Goal: Task Accomplishment & Management: Complete application form

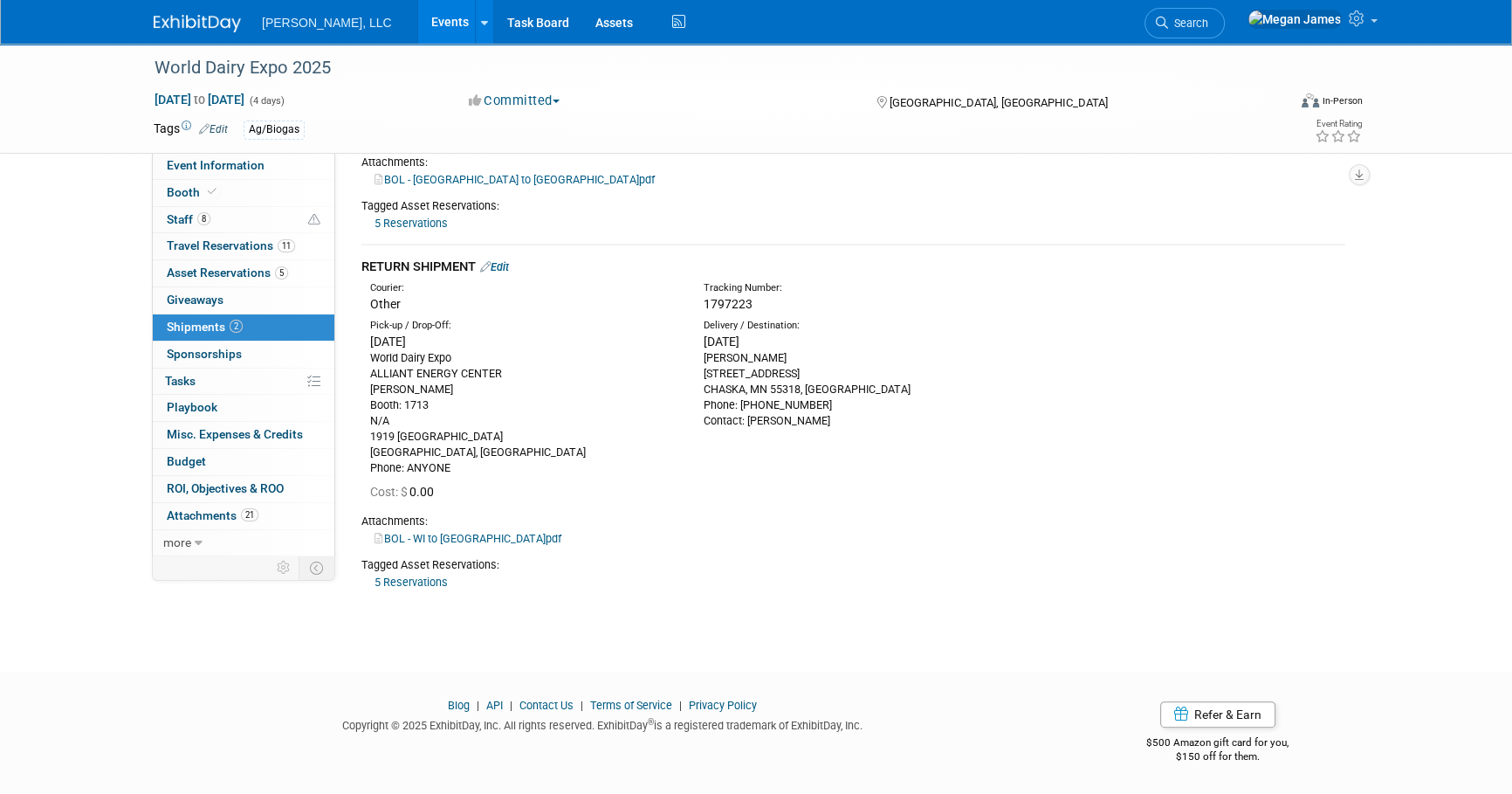
drag, startPoint x: 397, startPoint y: 17, endPoint x: 467, endPoint y: 45, distance: 75.4
click at [418, 18] on link "Events" at bounding box center [450, 21] width 64 height 43
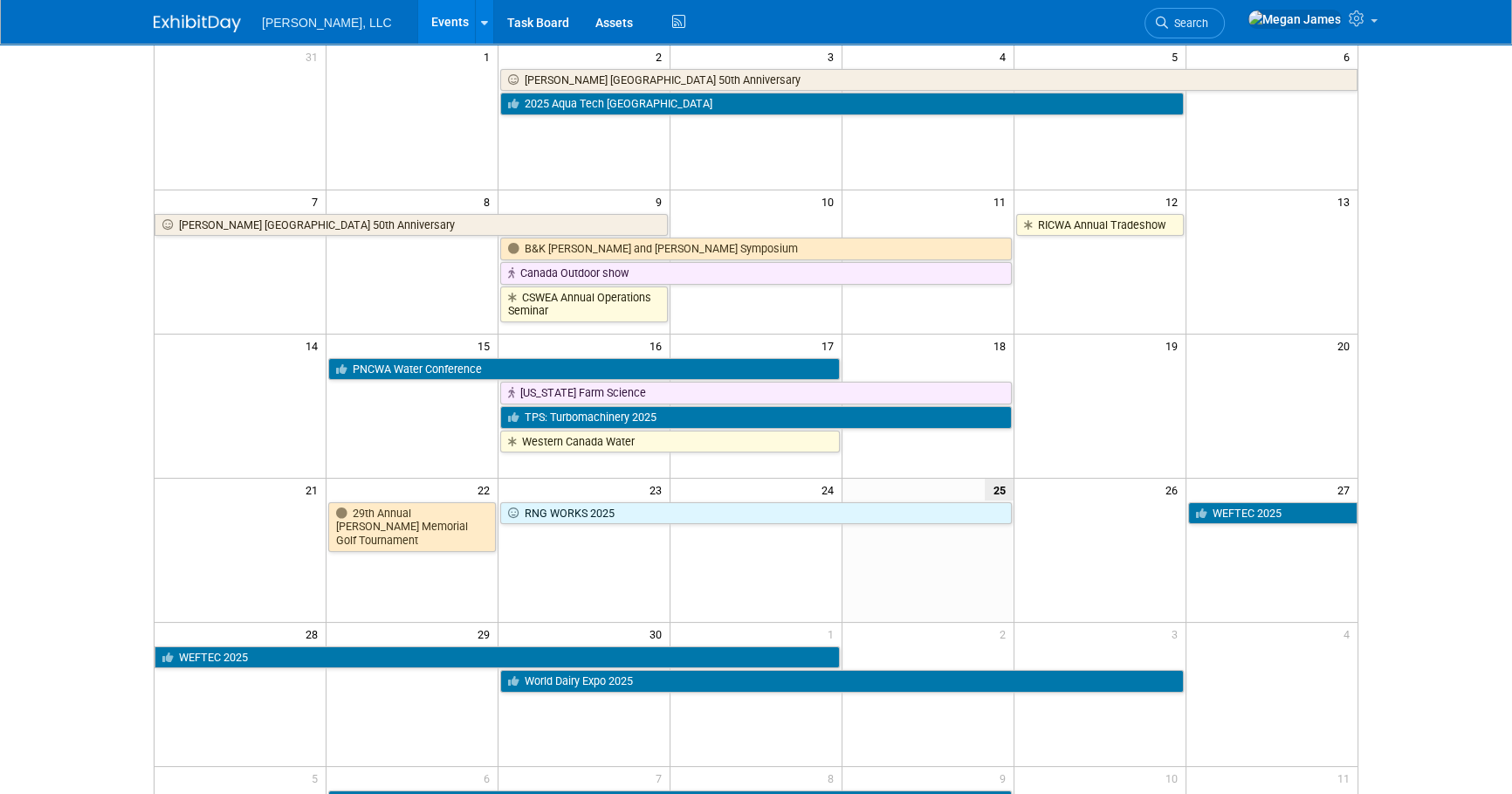
scroll to position [317, 0]
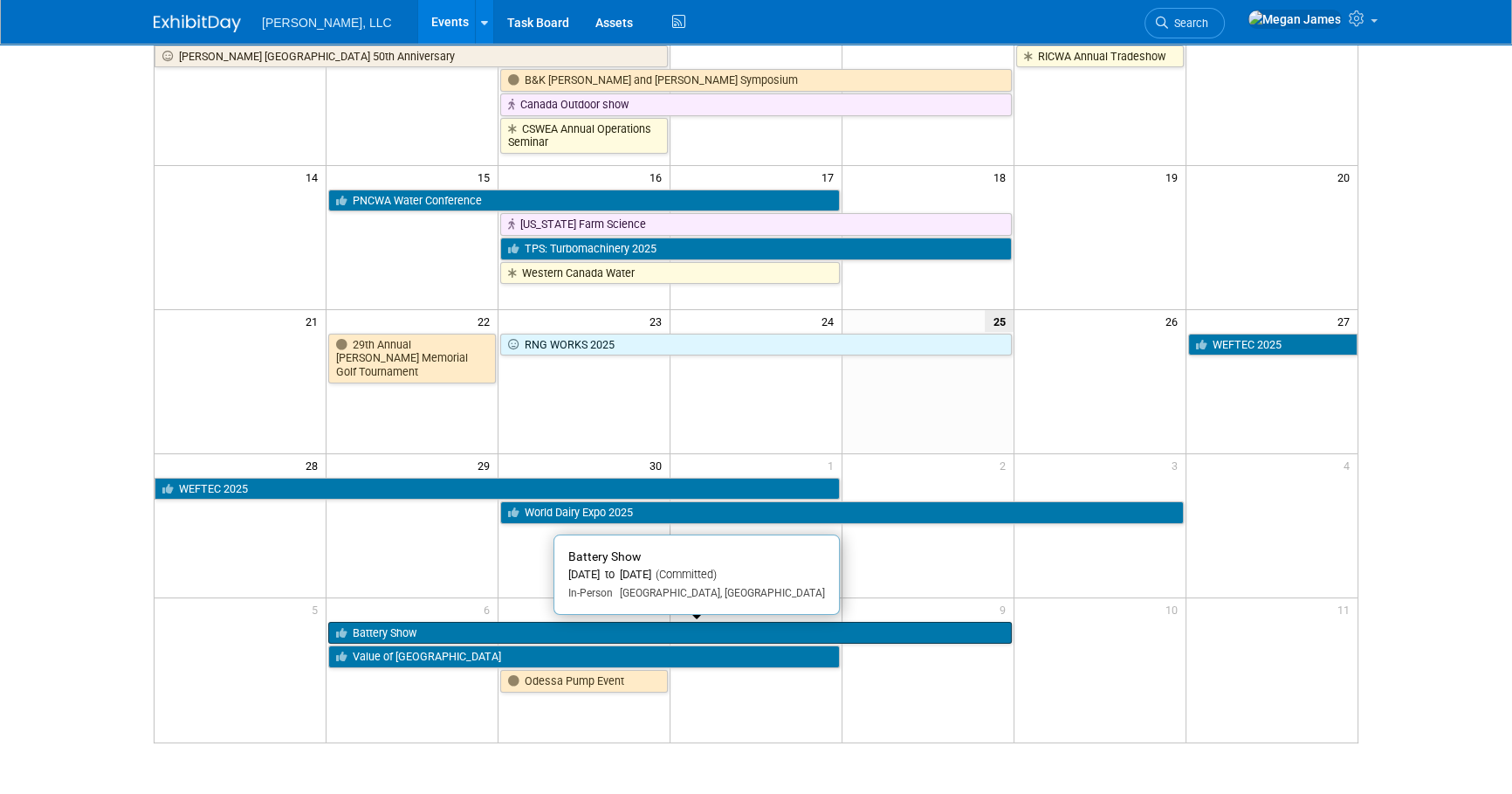
click at [439, 636] on link "Battery Show" at bounding box center [669, 633] width 683 height 23
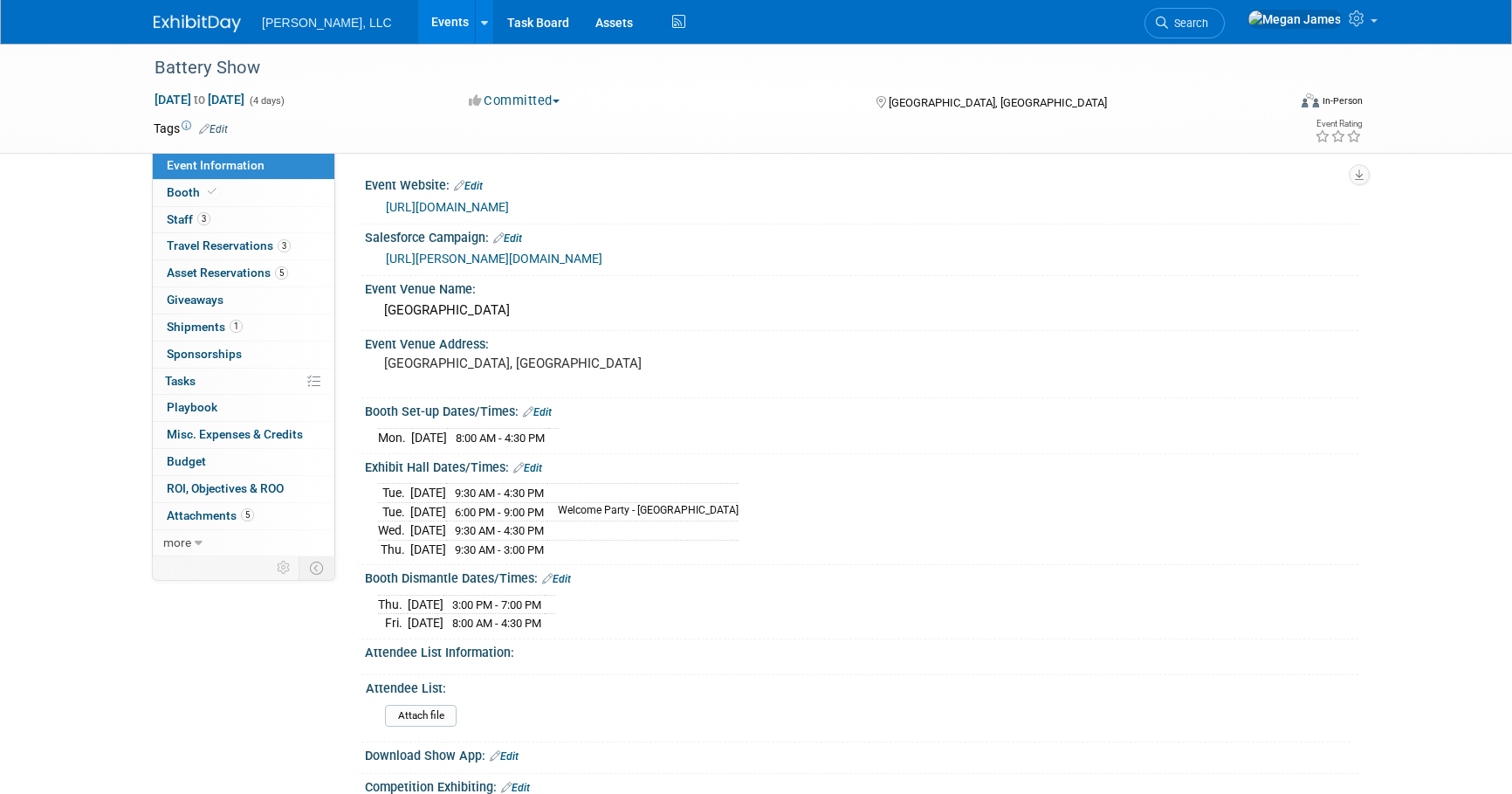
select select "Industrial"
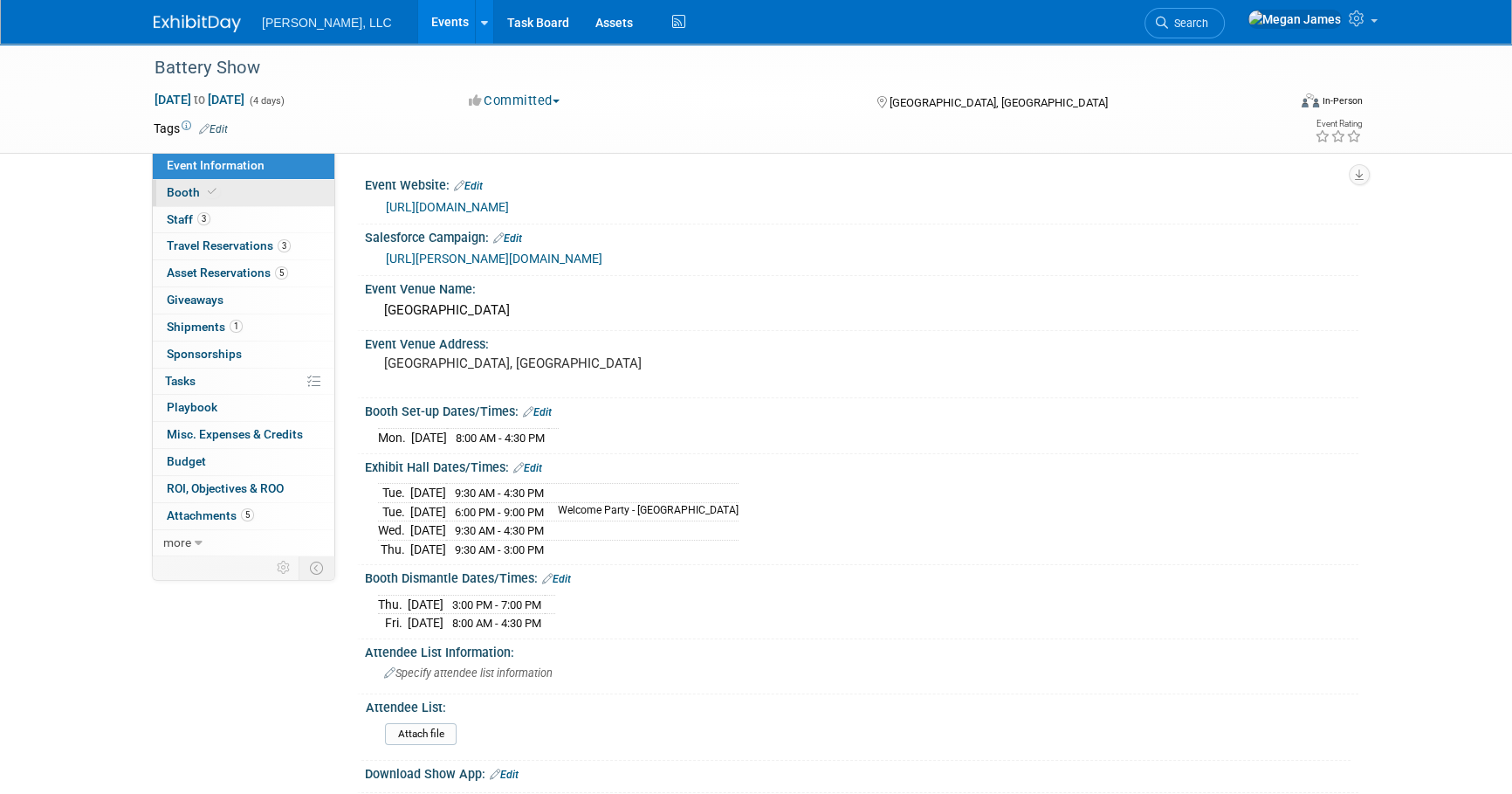
click at [248, 192] on link "Booth" at bounding box center [244, 193] width 182 height 26
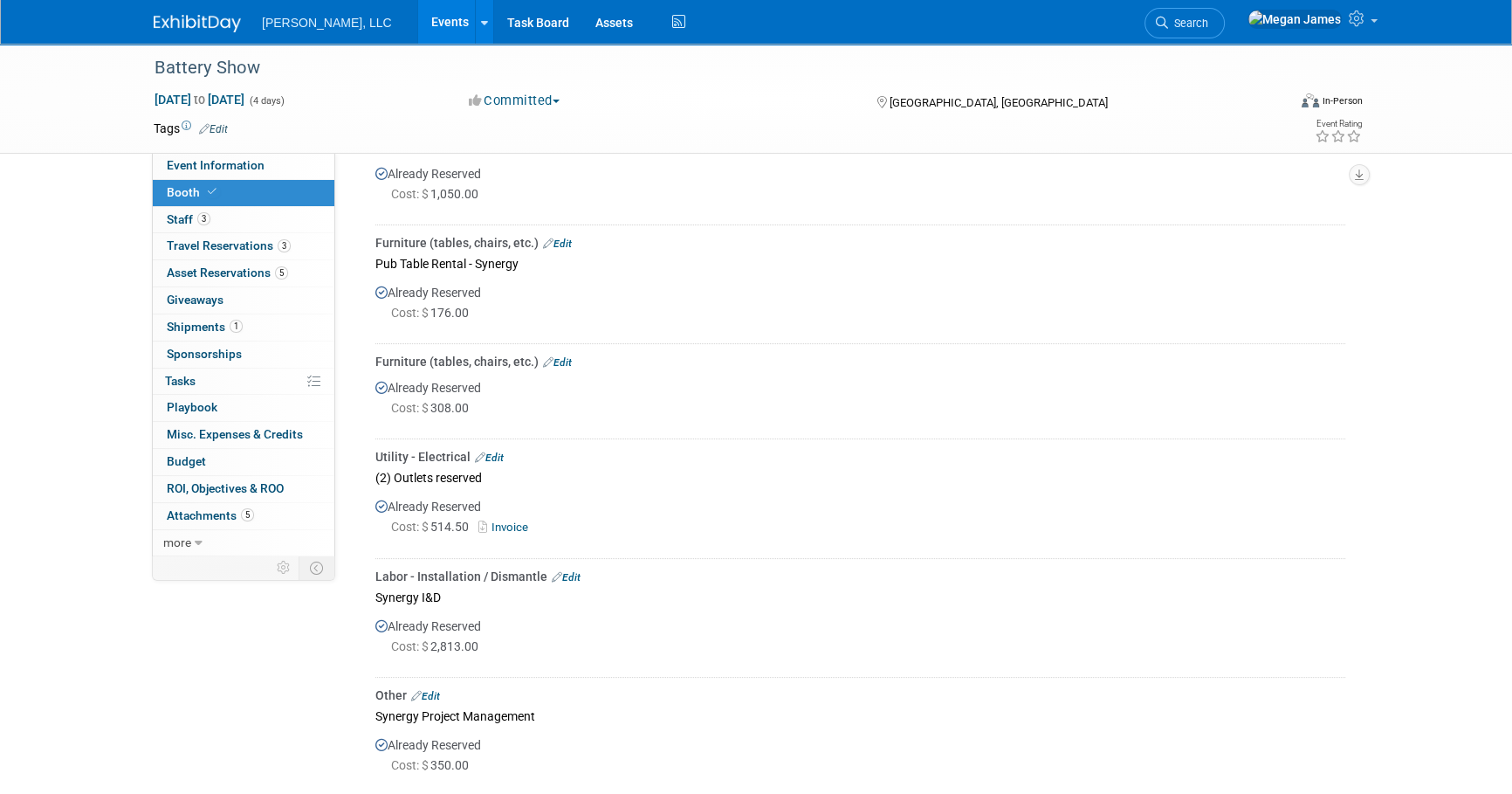
scroll to position [476, 0]
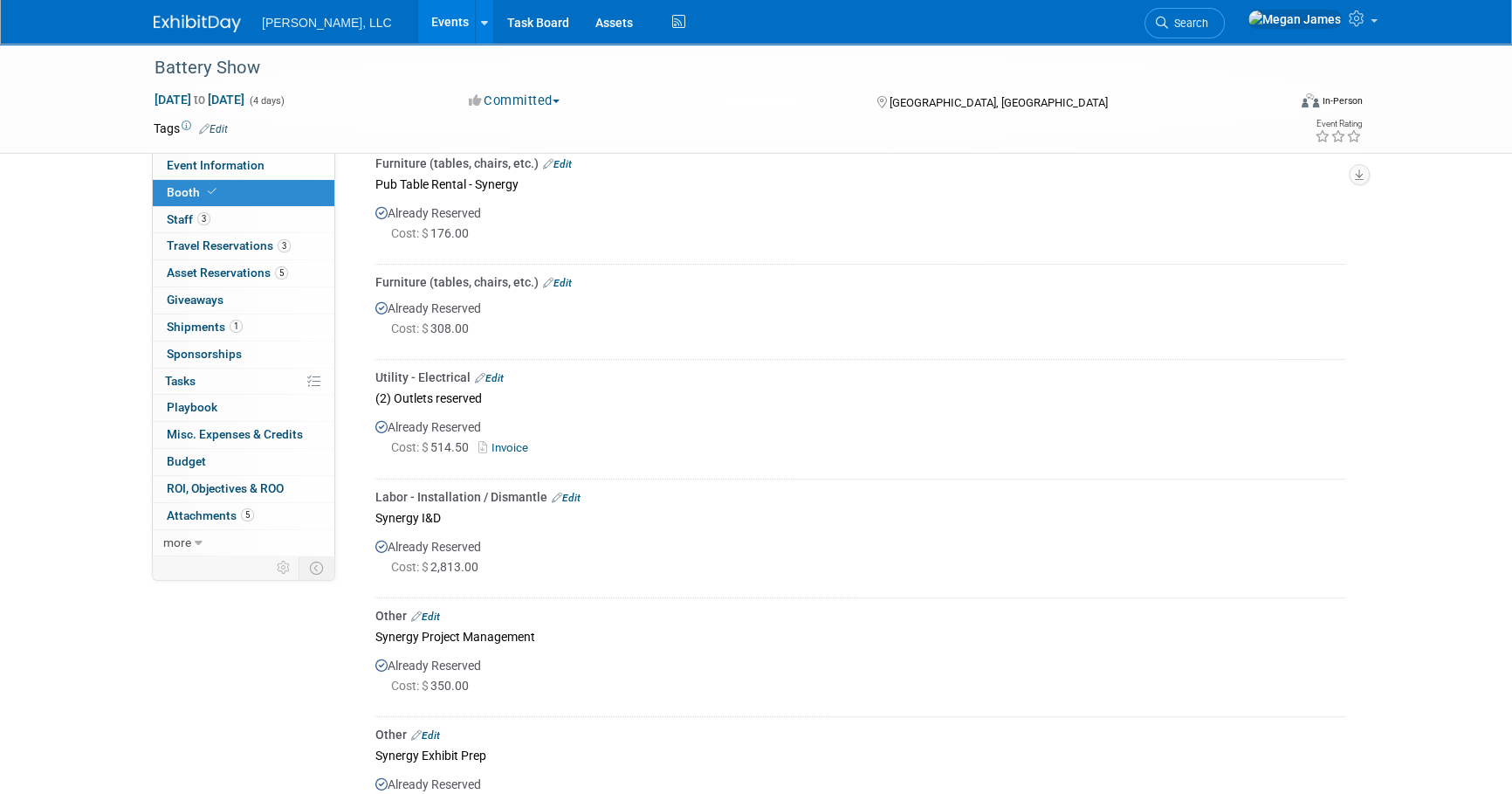
drag, startPoint x: 456, startPoint y: 433, endPoint x: 348, endPoint y: 357, distance: 132.1
click at [348, 357] on div "Event Information Event Info Booth Booth 3 Staff 3 Staff 3 Travel Reservations …" at bounding box center [756, 488] width 1231 height 1841
click at [418, 20] on link "Events" at bounding box center [450, 21] width 64 height 43
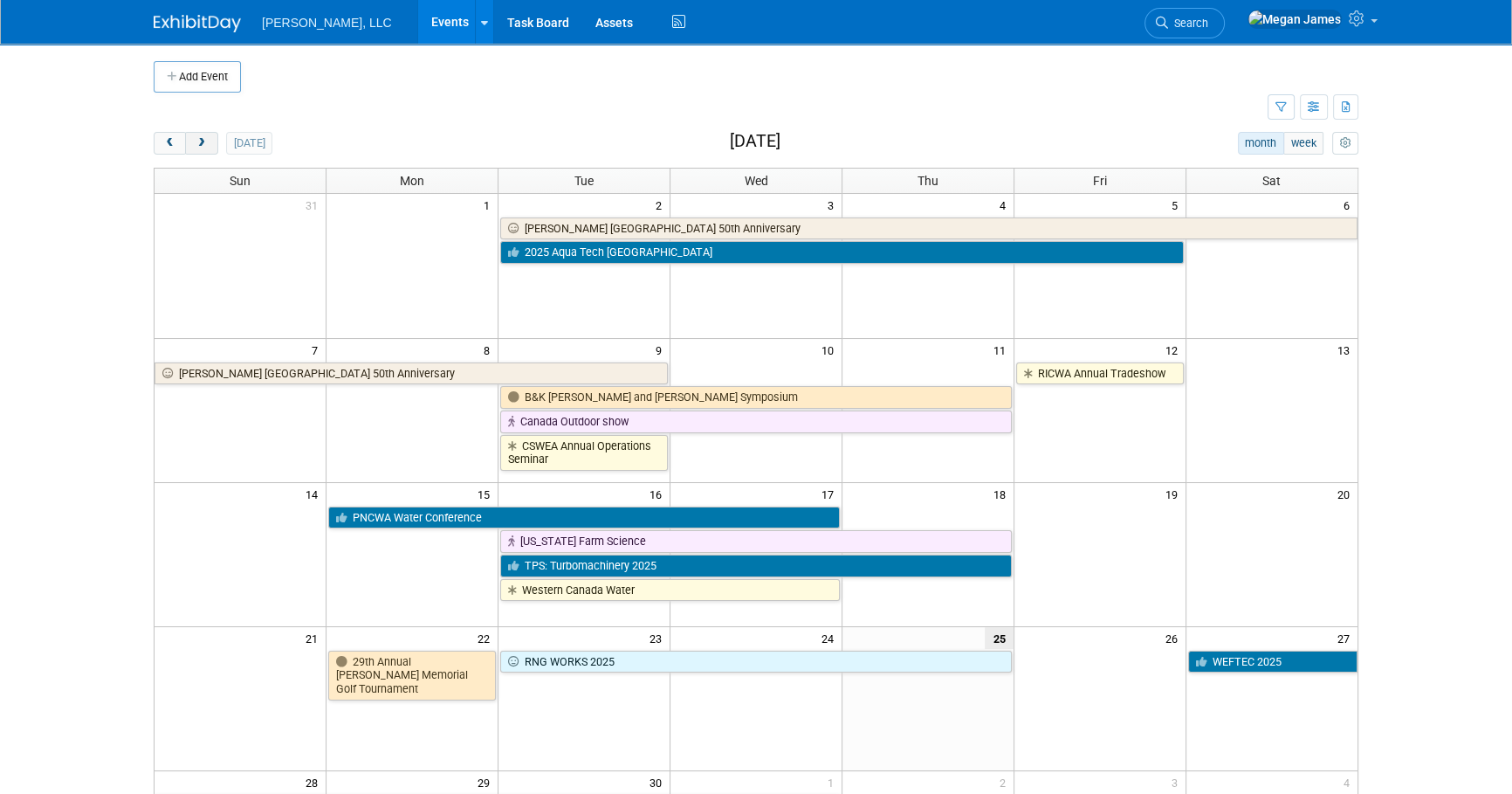
click at [201, 138] on span "next" at bounding box center [201, 144] width 13 height 12
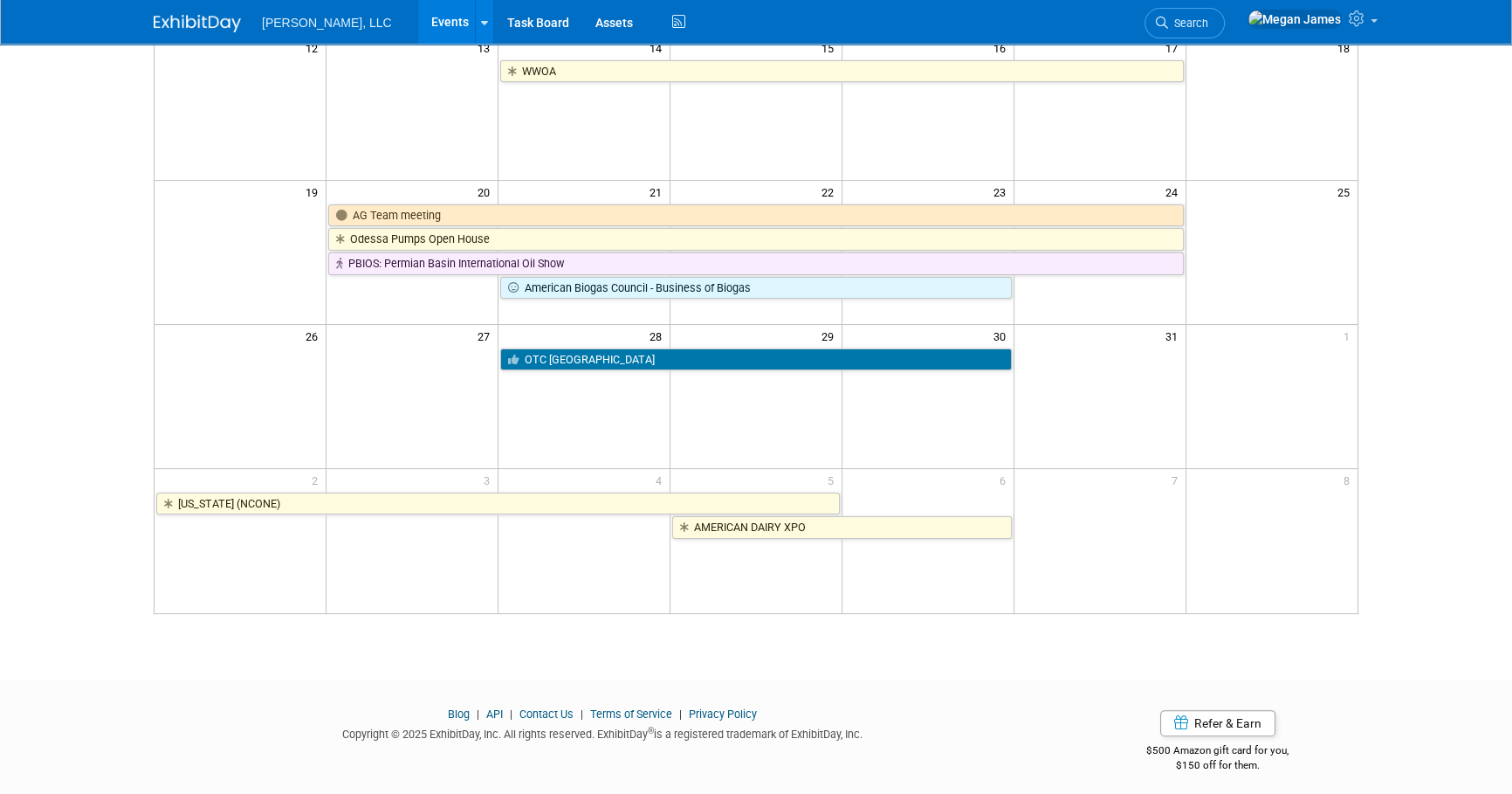
scroll to position [454, 0]
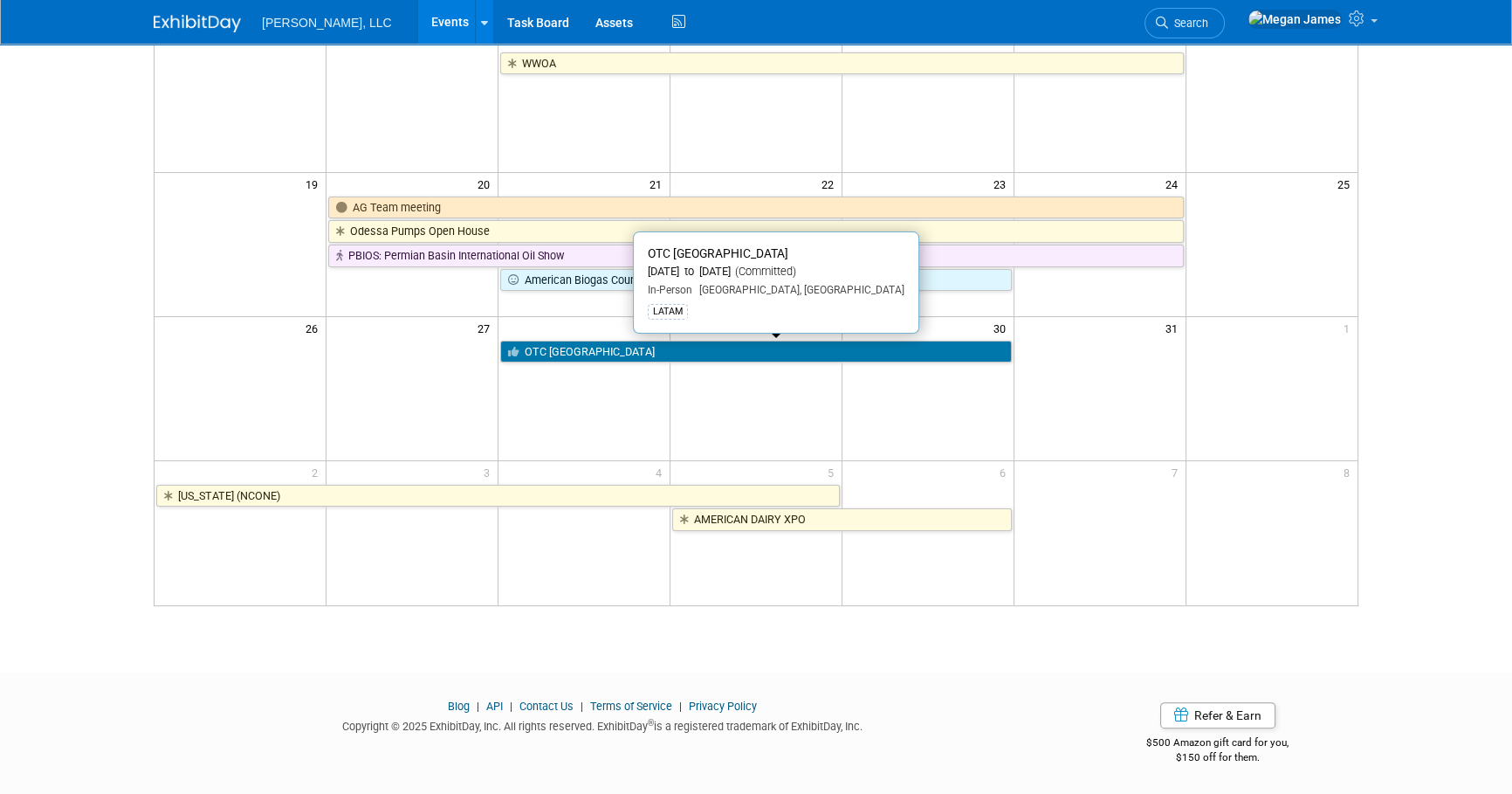
click at [634, 354] on link "OTC [GEOGRAPHIC_DATA]" at bounding box center [755, 352] width 511 height 23
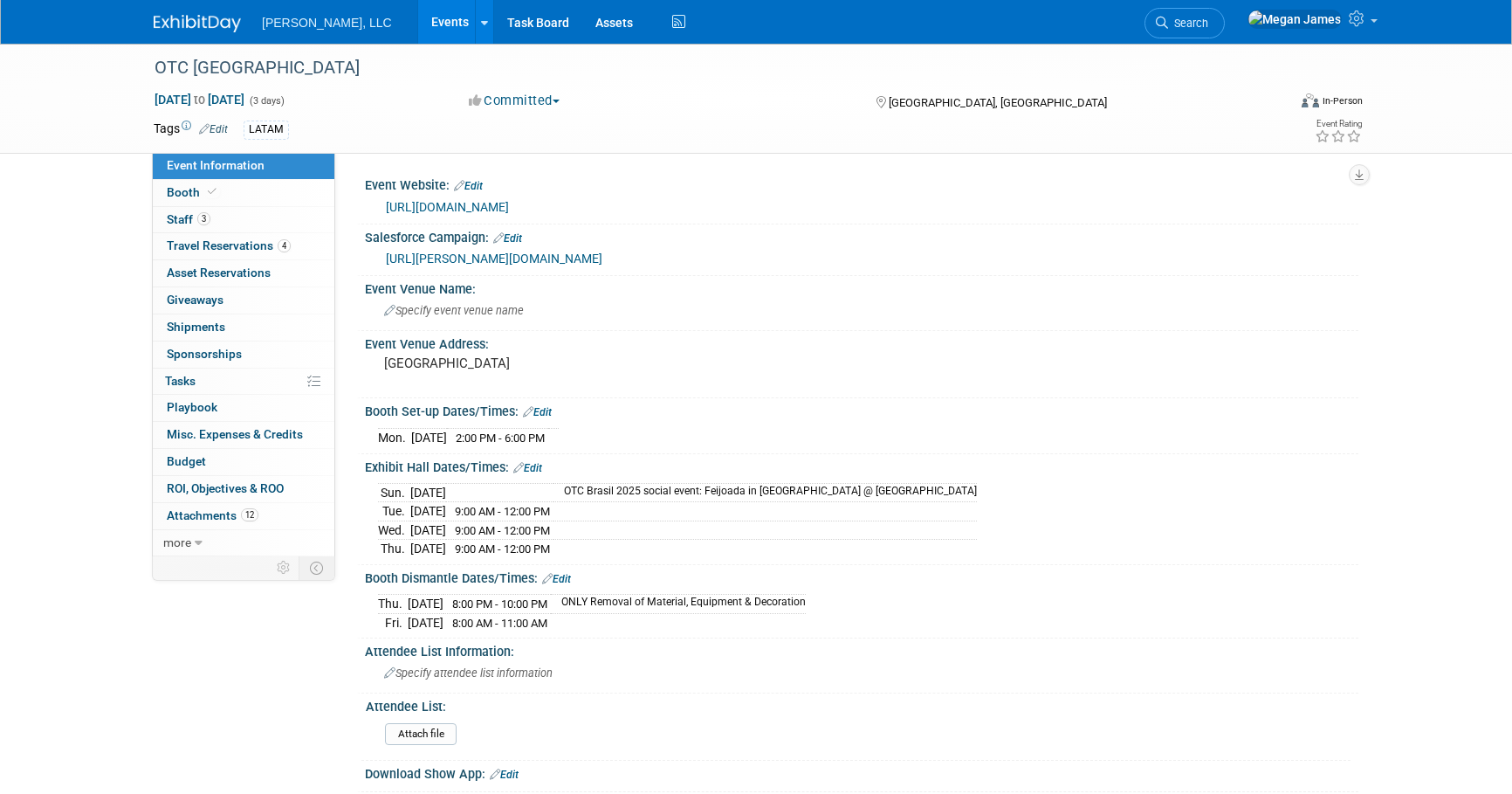
select select "Industrial"
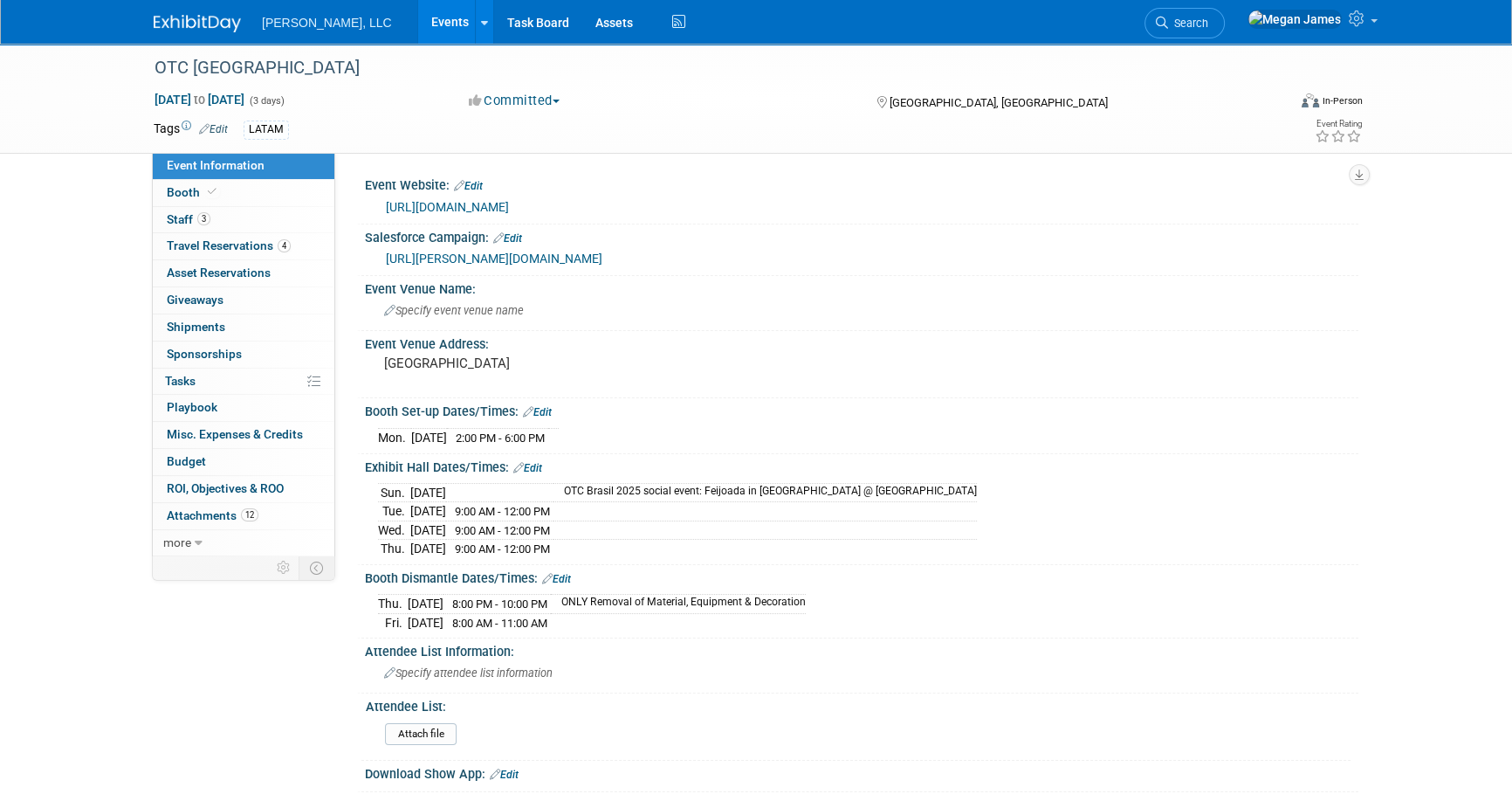
click at [445, 205] on link "[URL][DOMAIN_NAME]" at bounding box center [448, 207] width 123 height 14
drag, startPoint x: 310, startPoint y: 189, endPoint x: 556, endPoint y: 210, distance: 246.9
click at [310, 189] on link "Booth" at bounding box center [244, 193] width 182 height 26
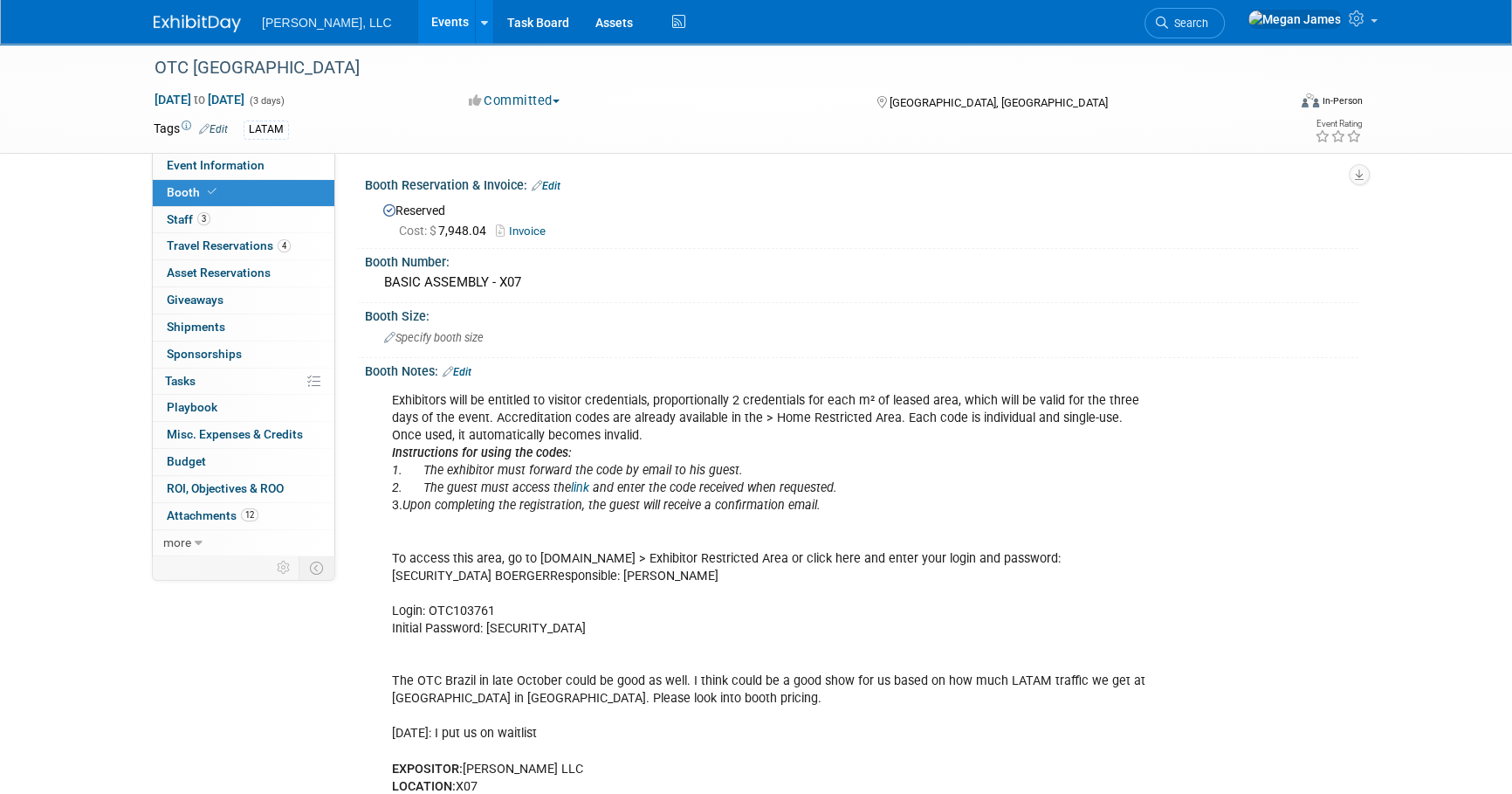
drag, startPoint x: 919, startPoint y: 402, endPoint x: 997, endPoint y: 737, distance: 344.0
click at [997, 737] on div "Exhibitors will be entitled to visitor credentials, proportionally 2 credential…" at bounding box center [772, 637] width 787 height 508
drag, startPoint x: 383, startPoint y: 17, endPoint x: 1387, endPoint y: 186, distance: 1018.1
click at [418, 17] on link "Events" at bounding box center [450, 21] width 64 height 43
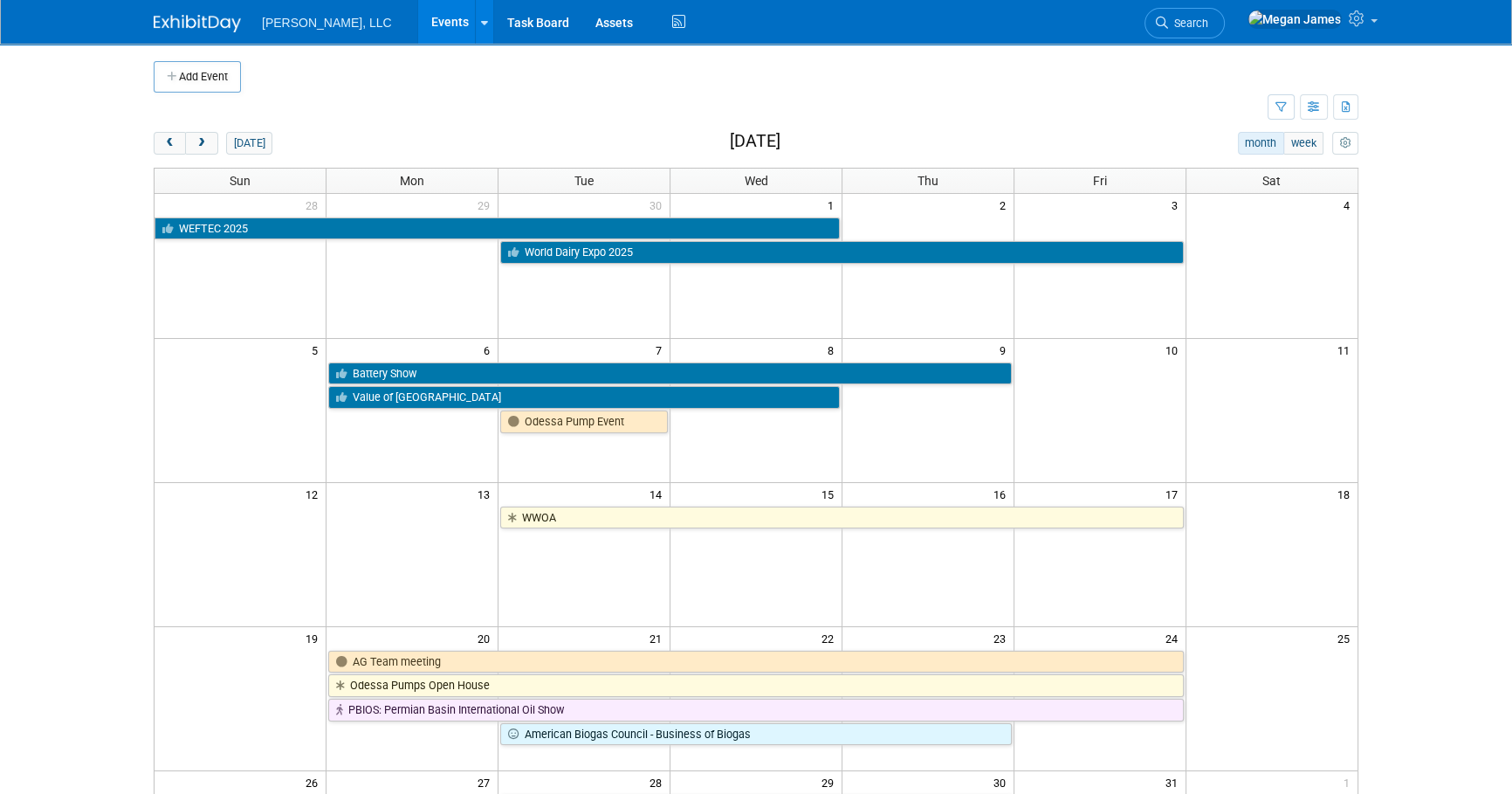
drag, startPoint x: 0, startPoint y: 0, endPoint x: 1461, endPoint y: 323, distance: 1496.3
click at [1464, 318] on body "Boerger, LLC Events Add Event Bulk Upload Events Shareable Event Boards Recentl…" at bounding box center [756, 397] width 1512 height 794
click at [203, 148] on button "next" at bounding box center [201, 144] width 33 height 23
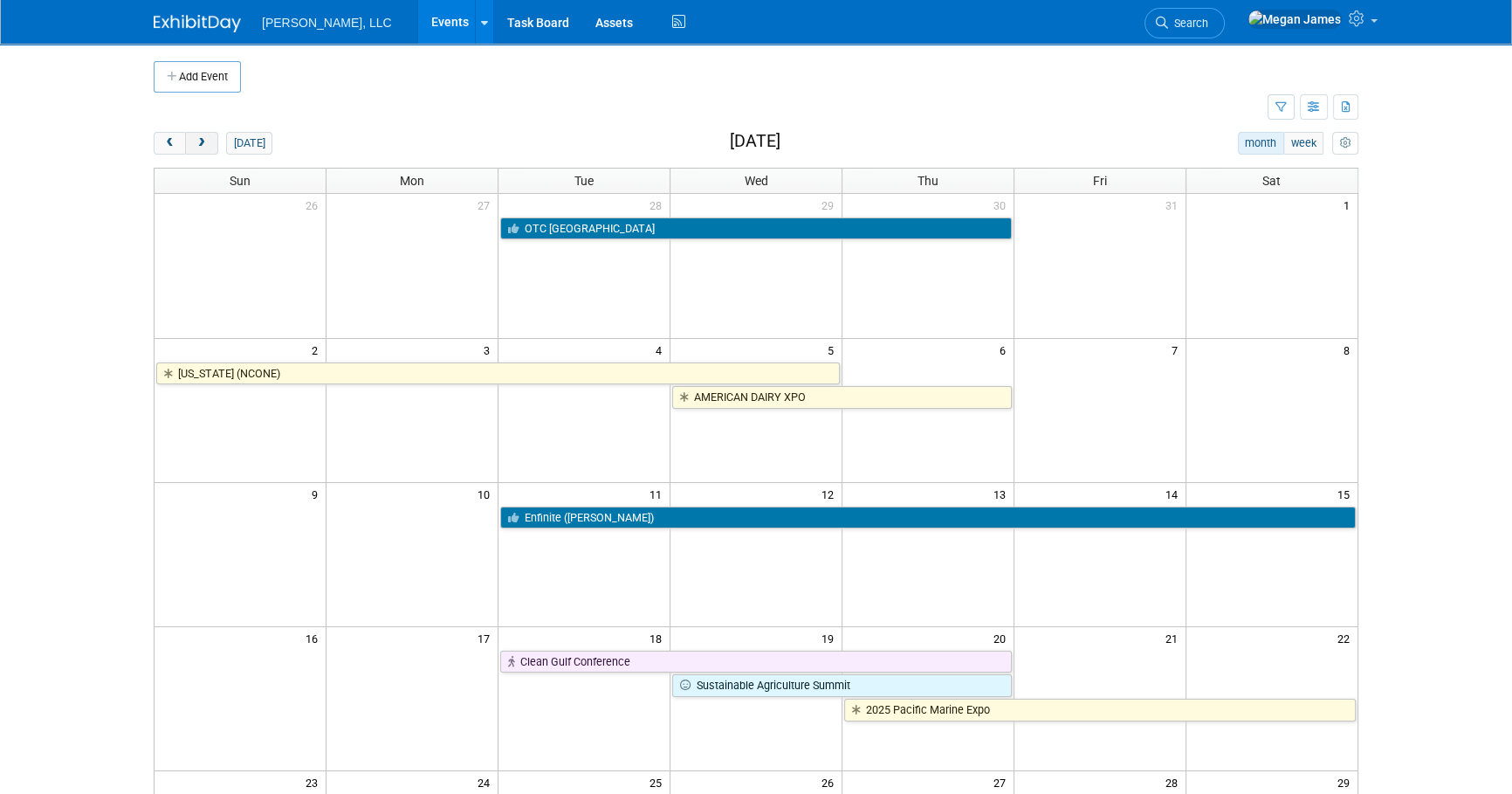
click at [203, 148] on button "next" at bounding box center [201, 144] width 33 height 23
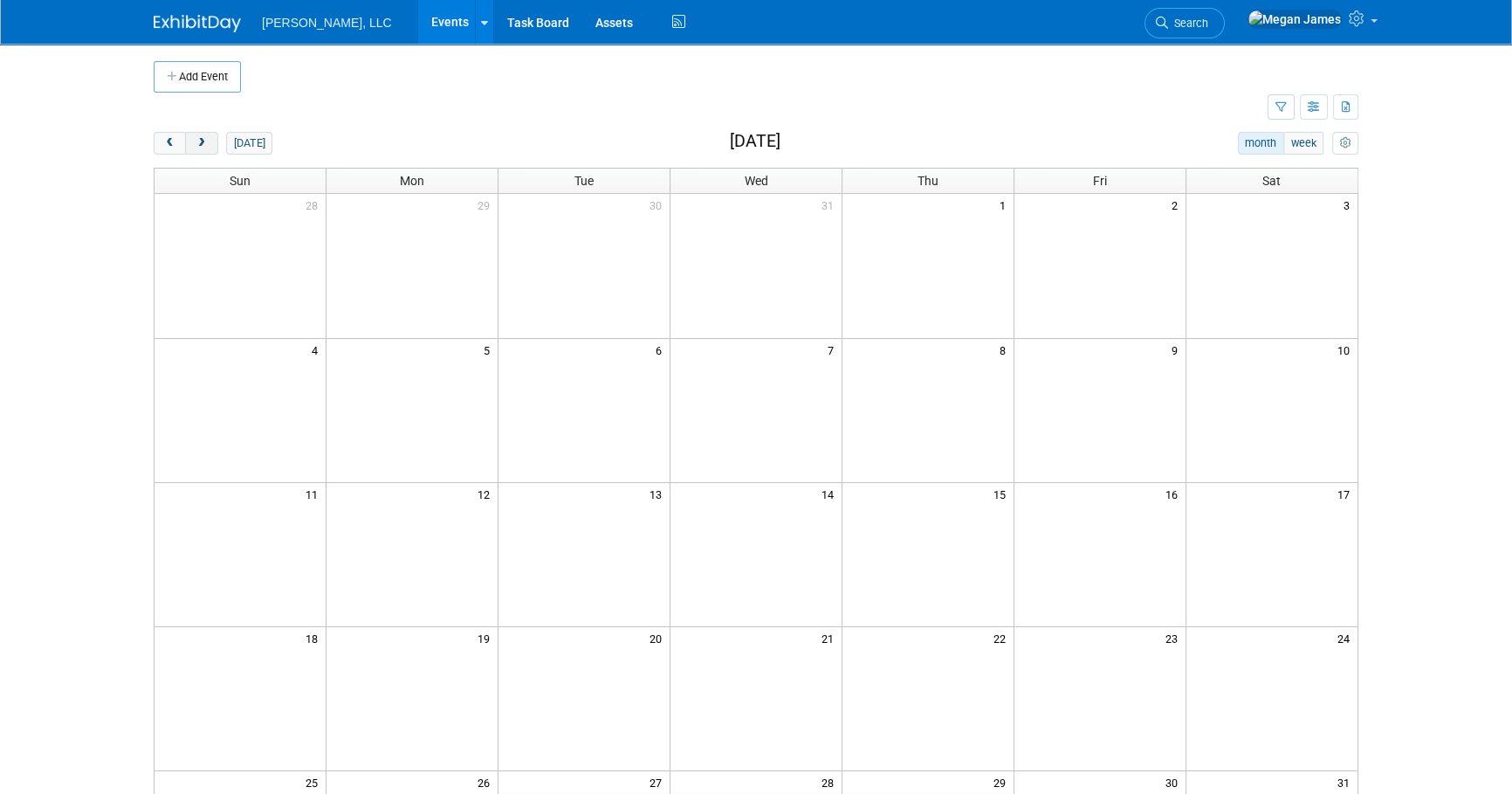
click at [203, 148] on button "next" at bounding box center [201, 144] width 33 height 23
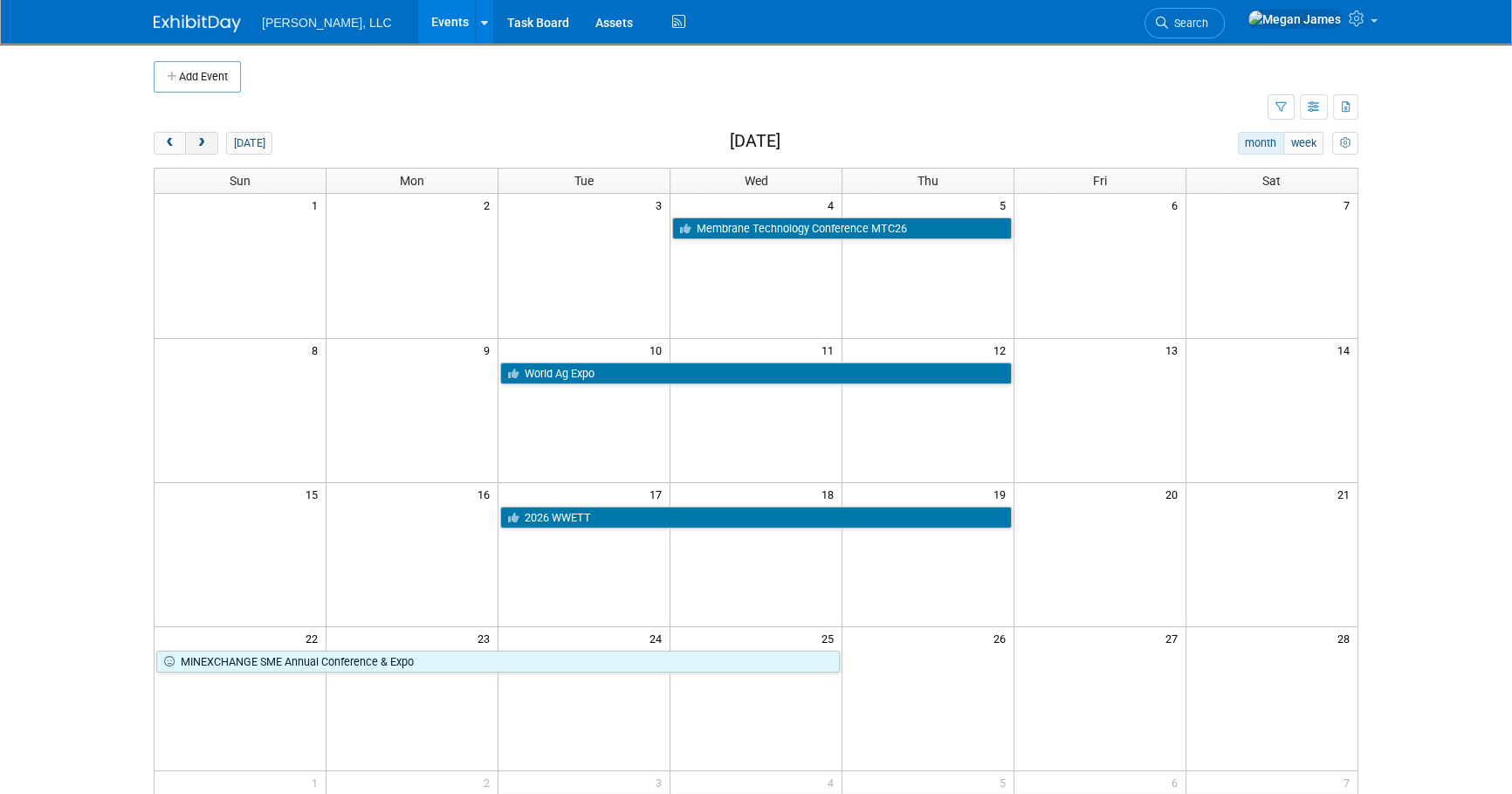
click at [203, 148] on button "next" at bounding box center [201, 144] width 33 height 23
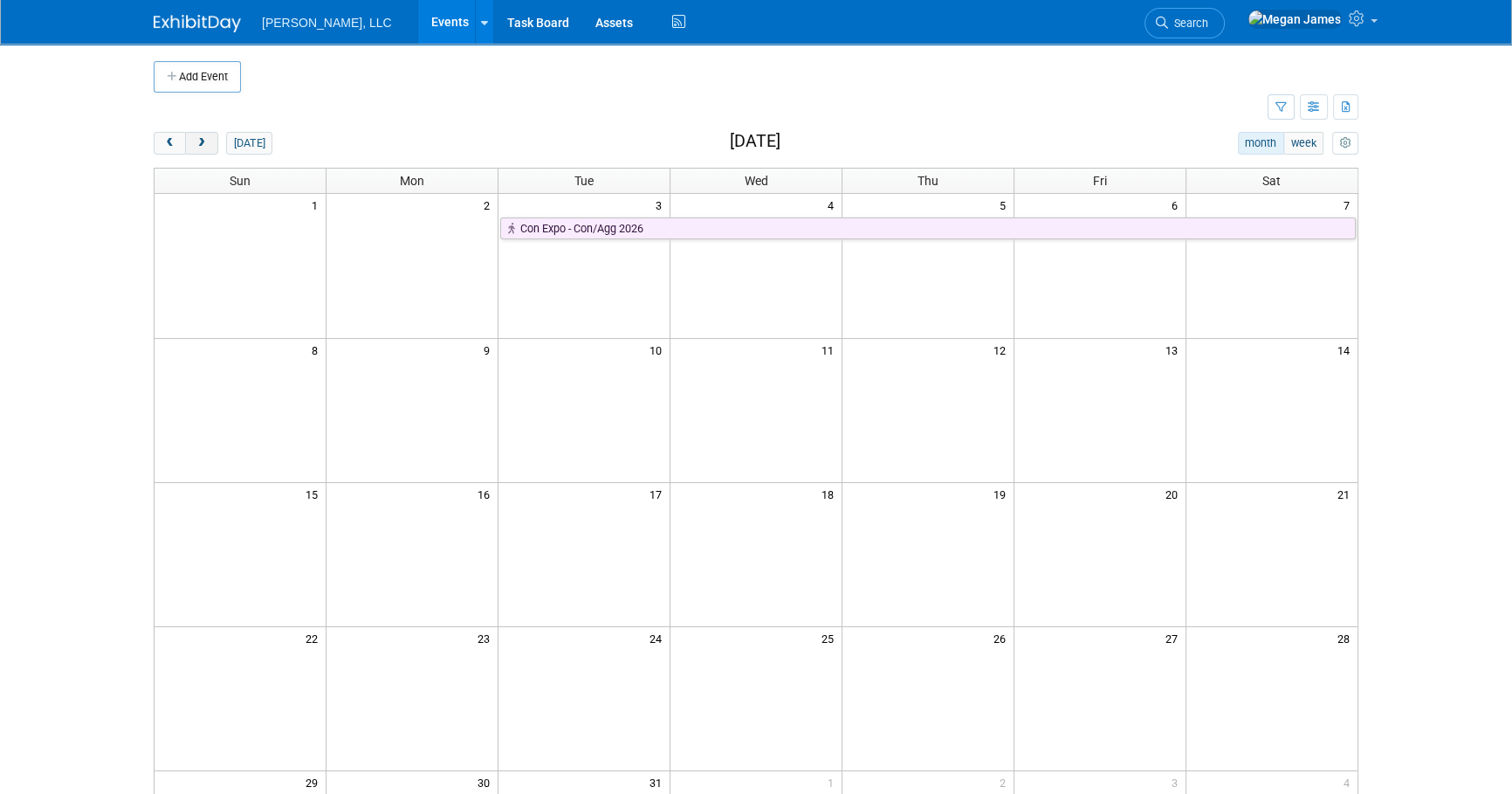
click at [203, 148] on button "next" at bounding box center [201, 144] width 33 height 23
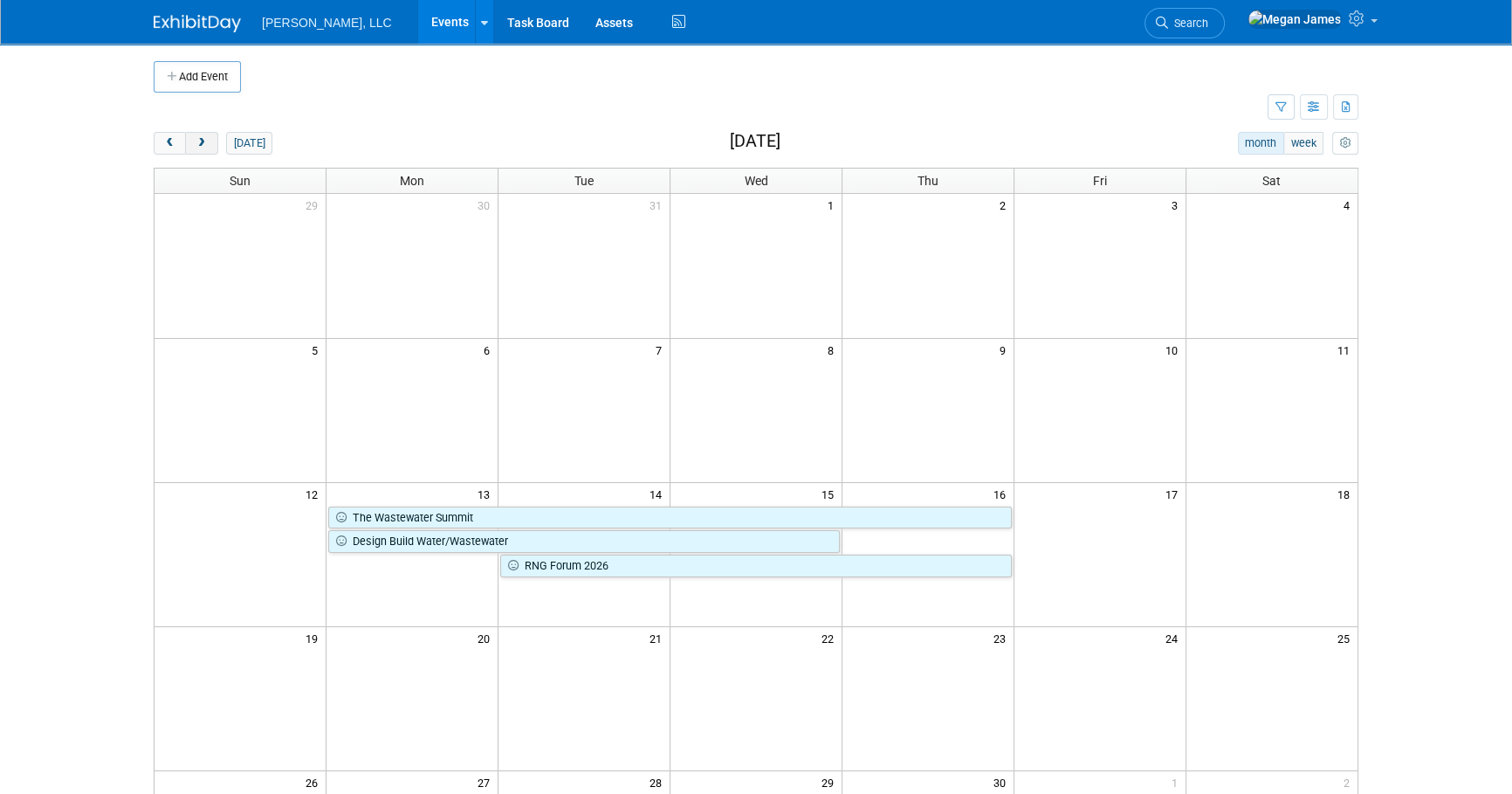
click at [203, 148] on button "next" at bounding box center [201, 144] width 33 height 23
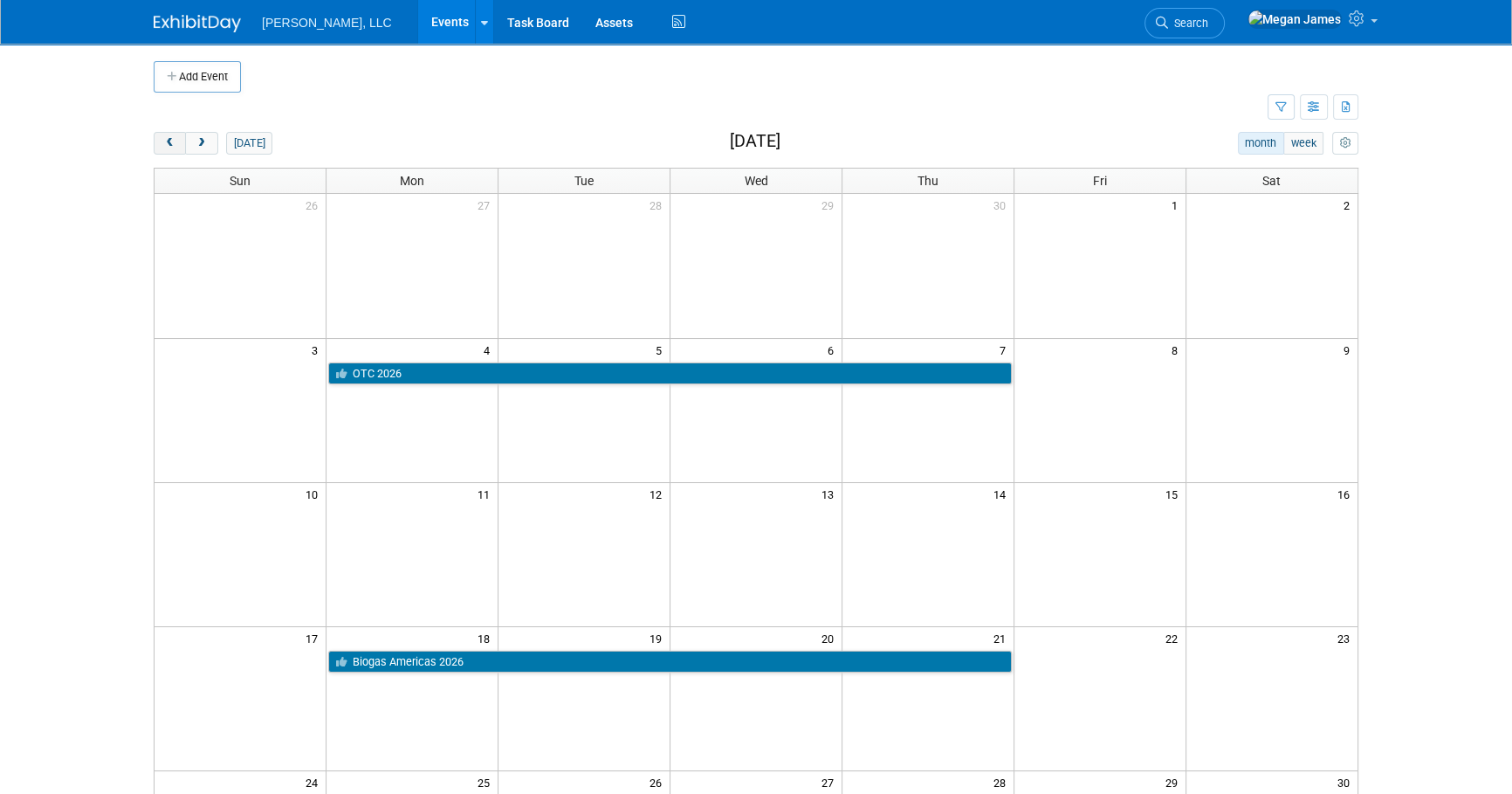
click at [169, 153] on button "prev" at bounding box center [170, 144] width 33 height 23
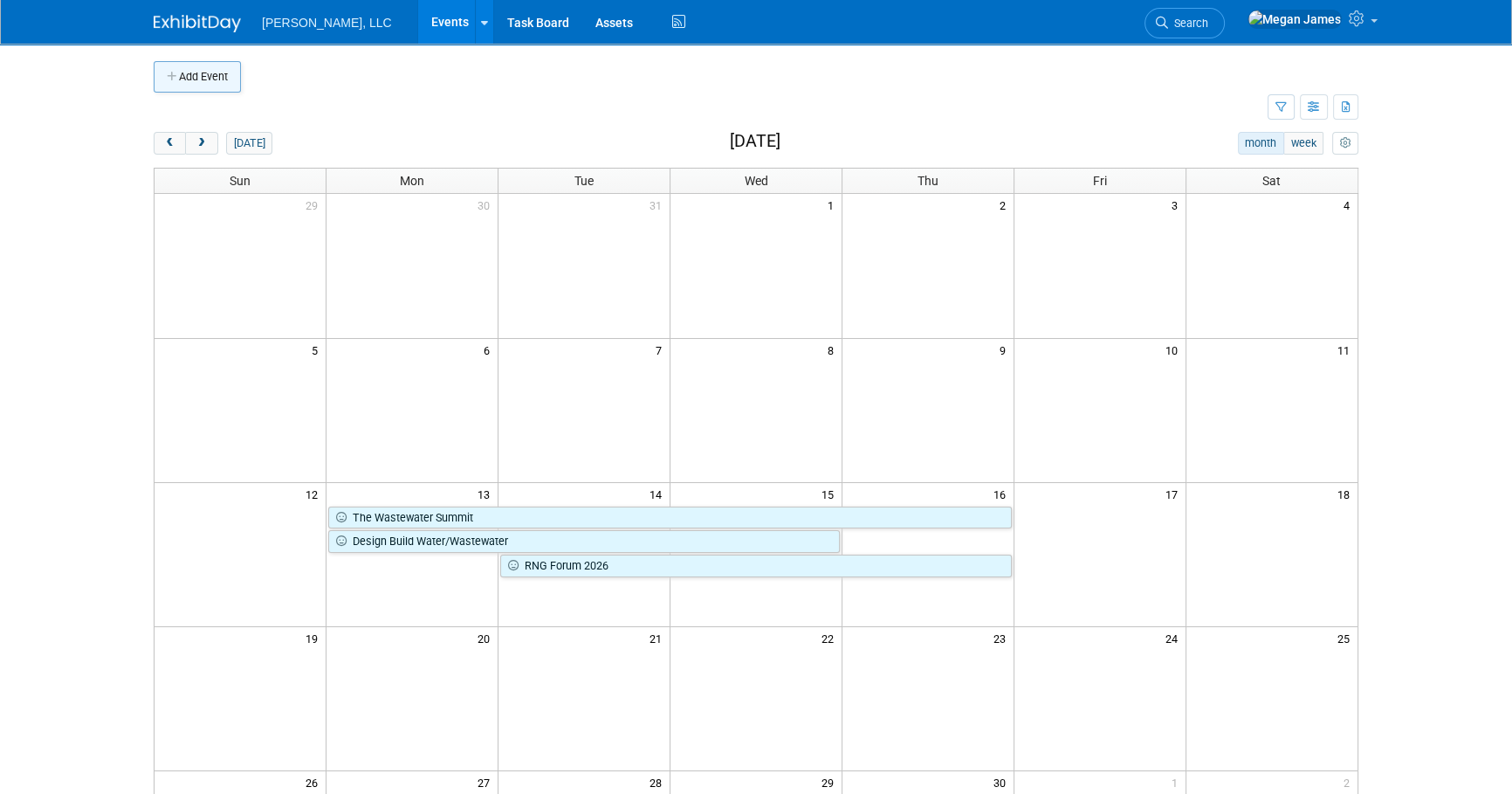
click at [222, 75] on button "Add Event" at bounding box center [197, 76] width 88 height 32
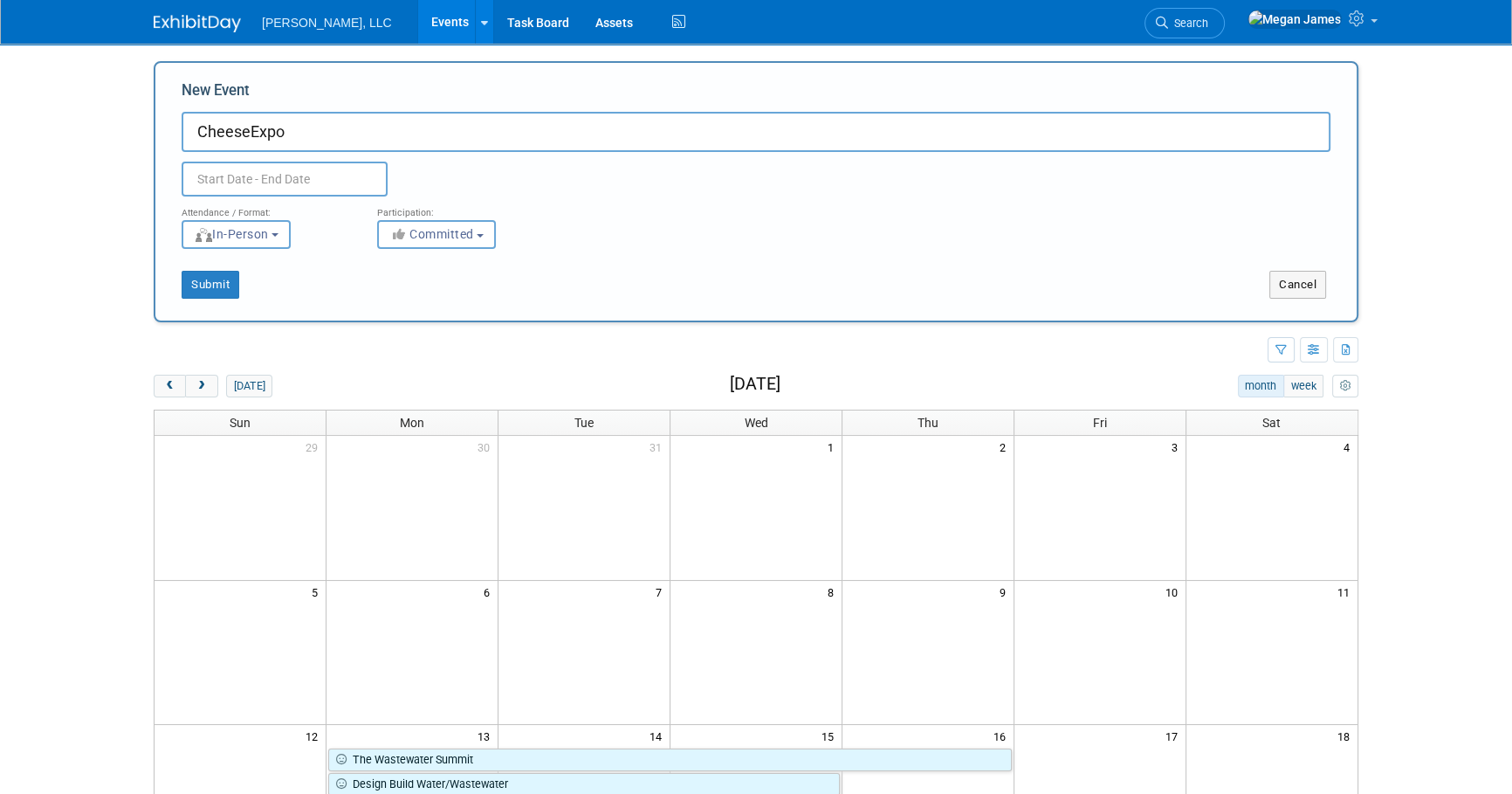
type input "CheeseExpo"
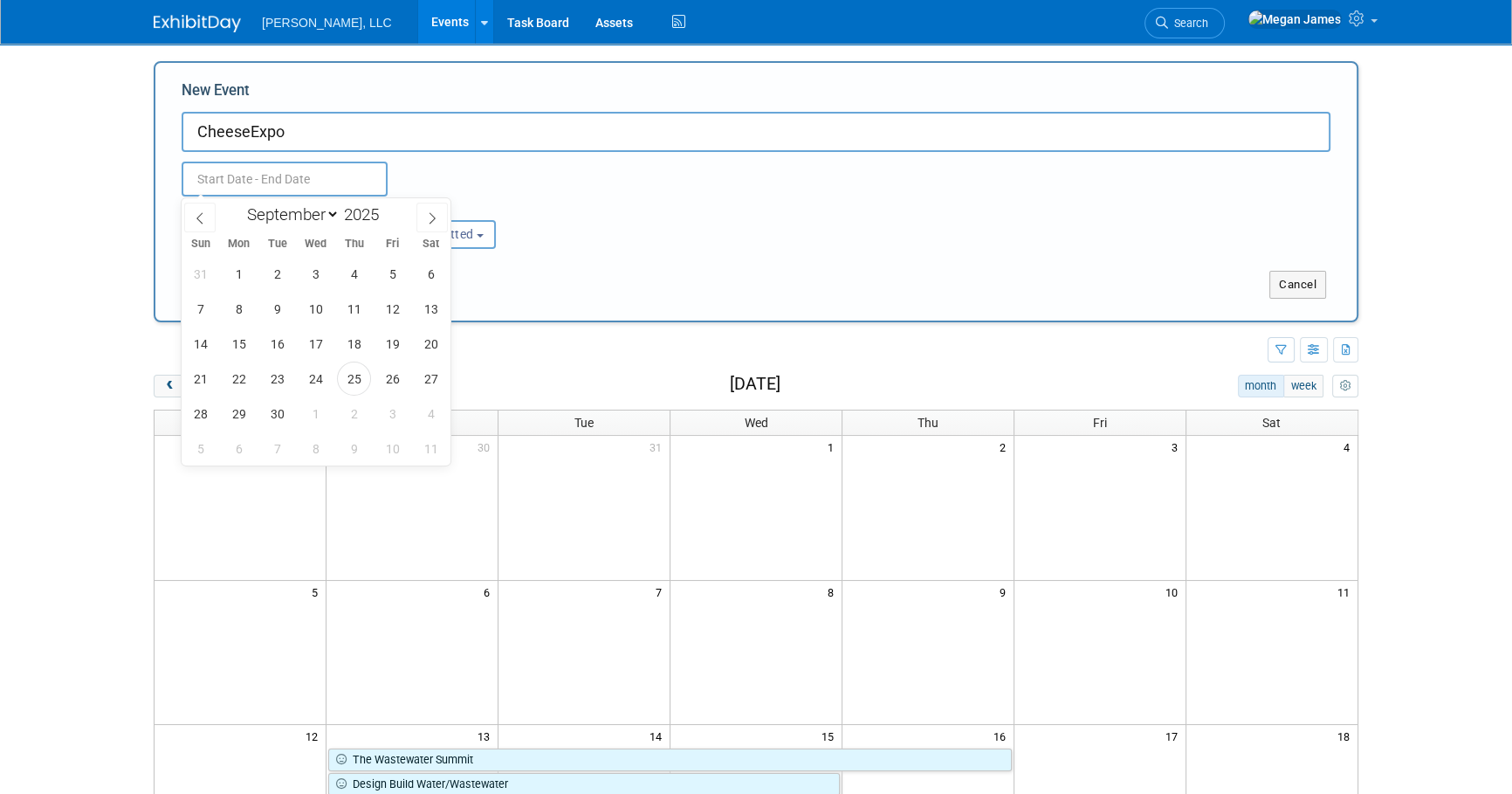
click at [225, 181] on input "text" at bounding box center [285, 179] width 206 height 35
click at [421, 216] on span at bounding box center [431, 217] width 32 height 30
select select "11"
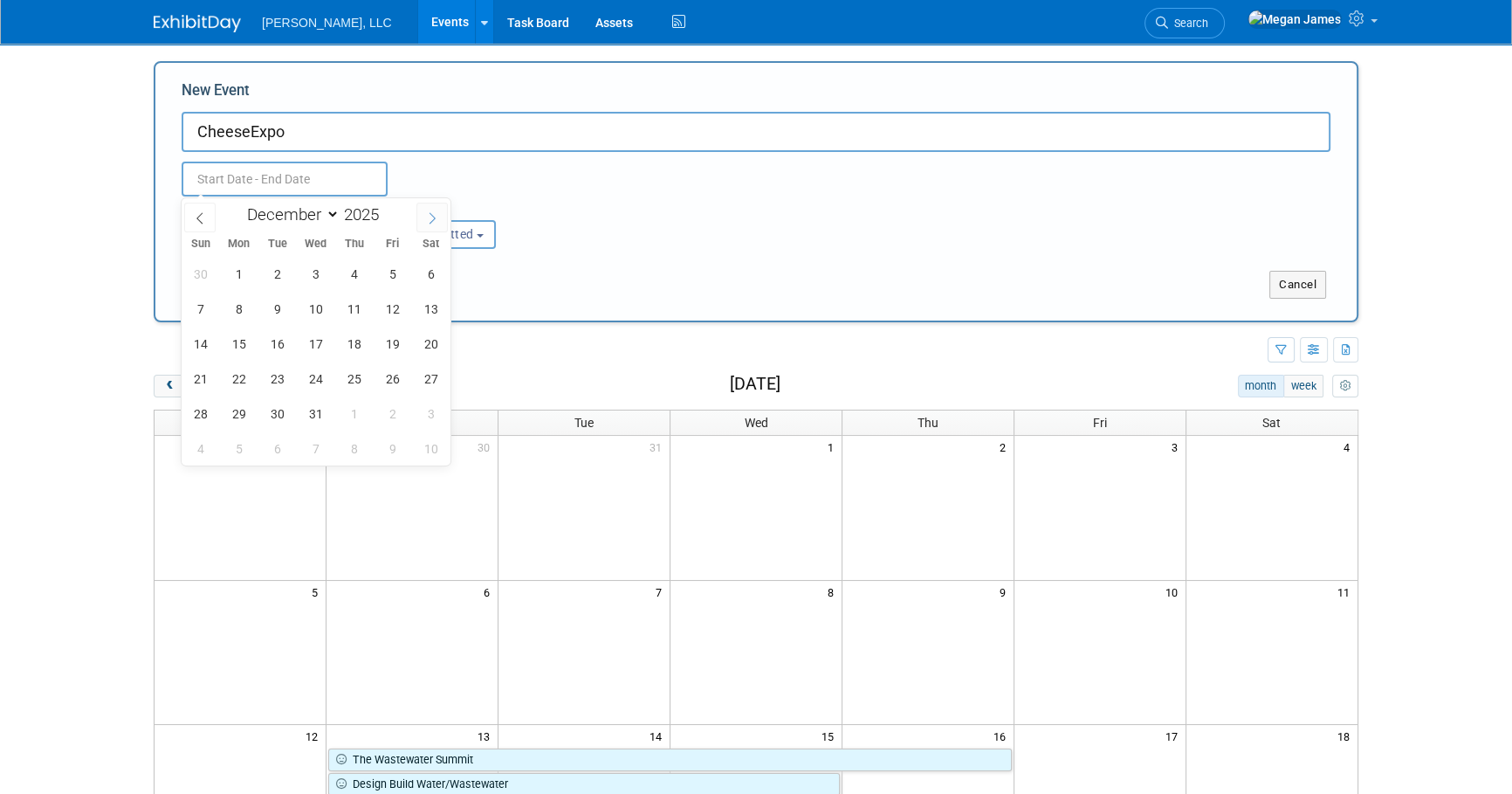
click at [421, 216] on span at bounding box center [431, 217] width 32 height 30
type input "2026"
click at [421, 216] on span at bounding box center [431, 217] width 32 height 30
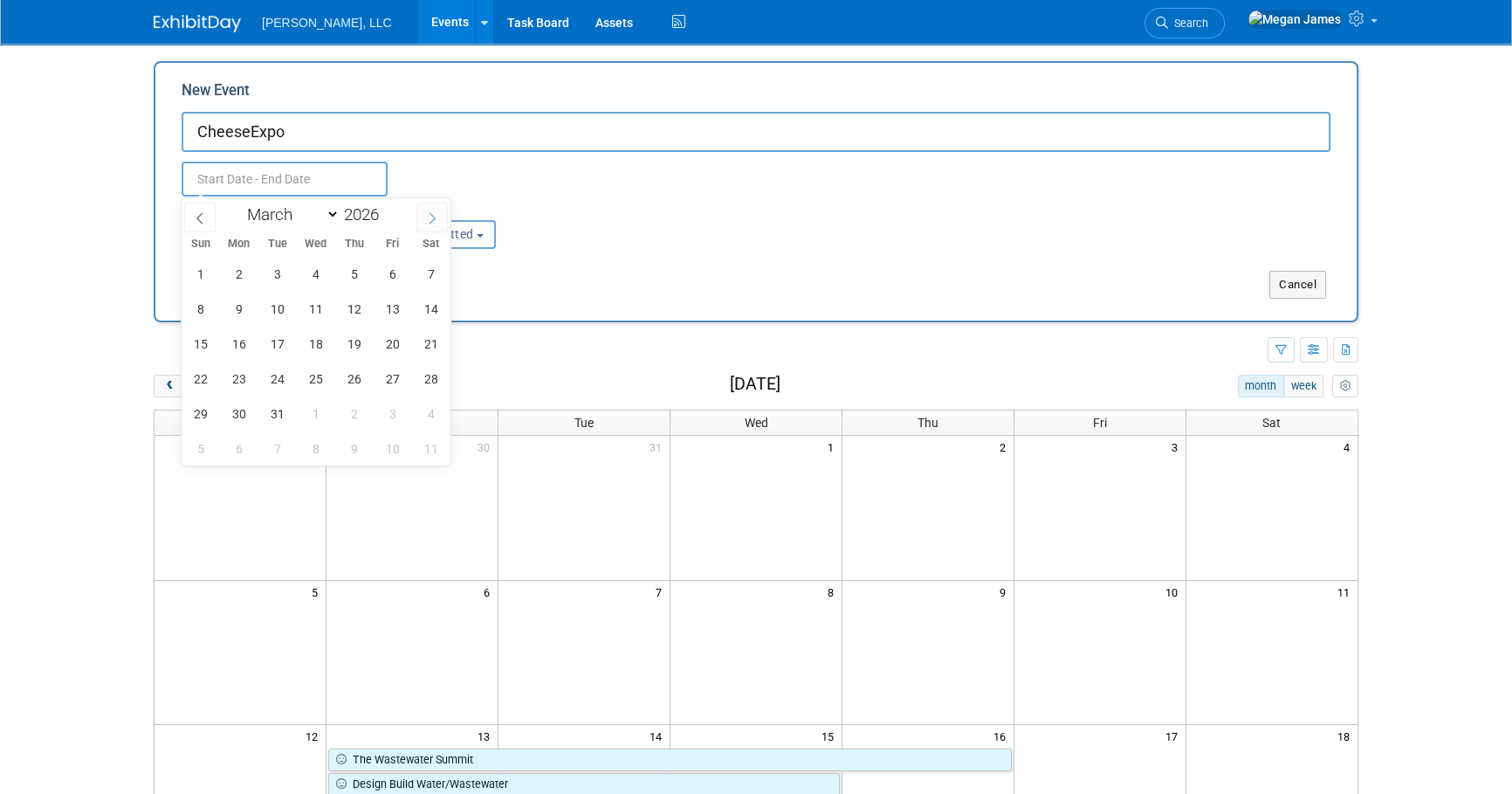
select select "3"
click at [279, 334] on span "14" at bounding box center [276, 343] width 34 height 34
click at [350, 334] on span "16" at bounding box center [353, 343] width 34 height 34
type input "[DATE] to [DATE]"
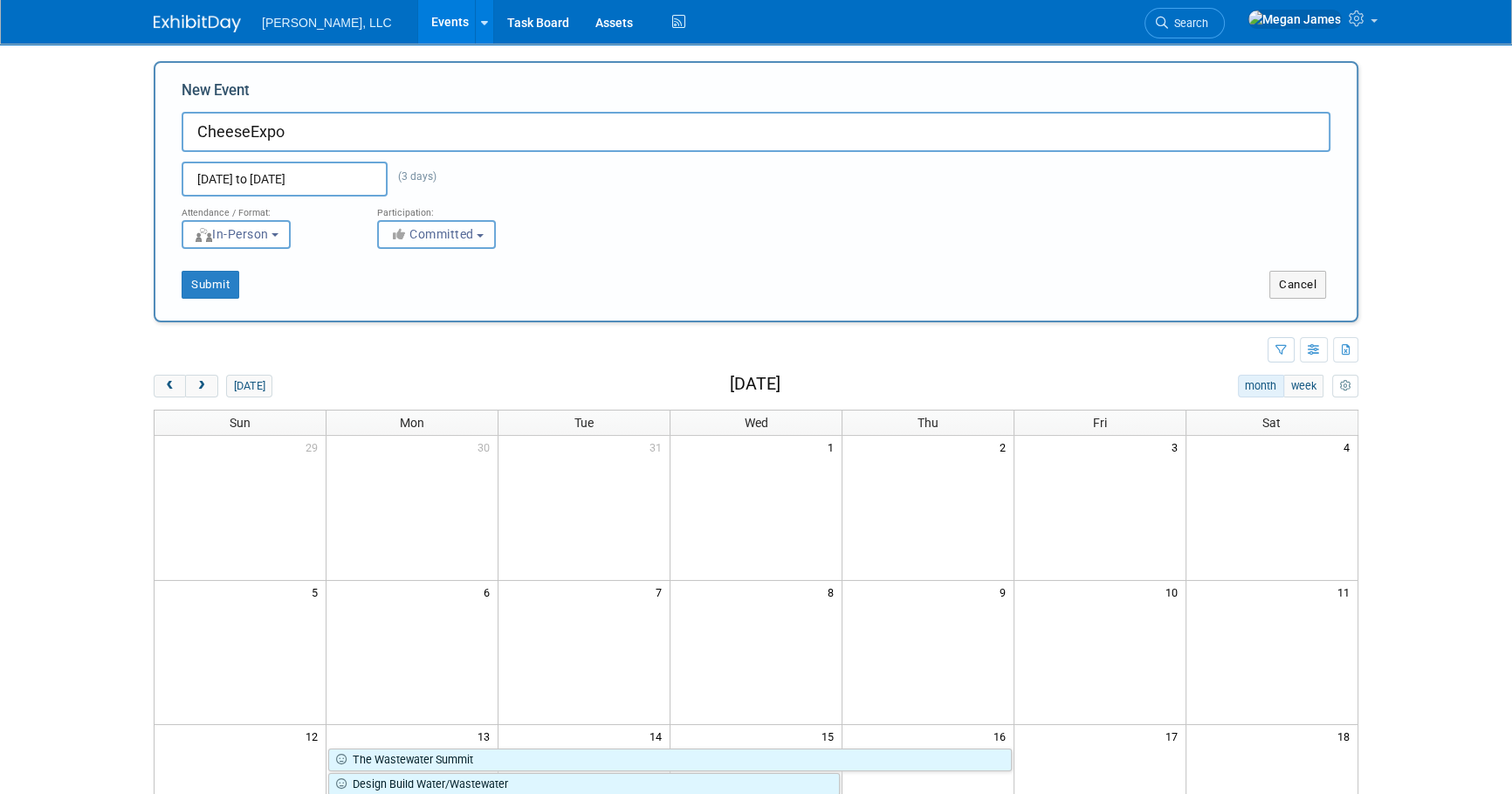
click at [471, 235] on span "Committed" at bounding box center [431, 234] width 85 height 14
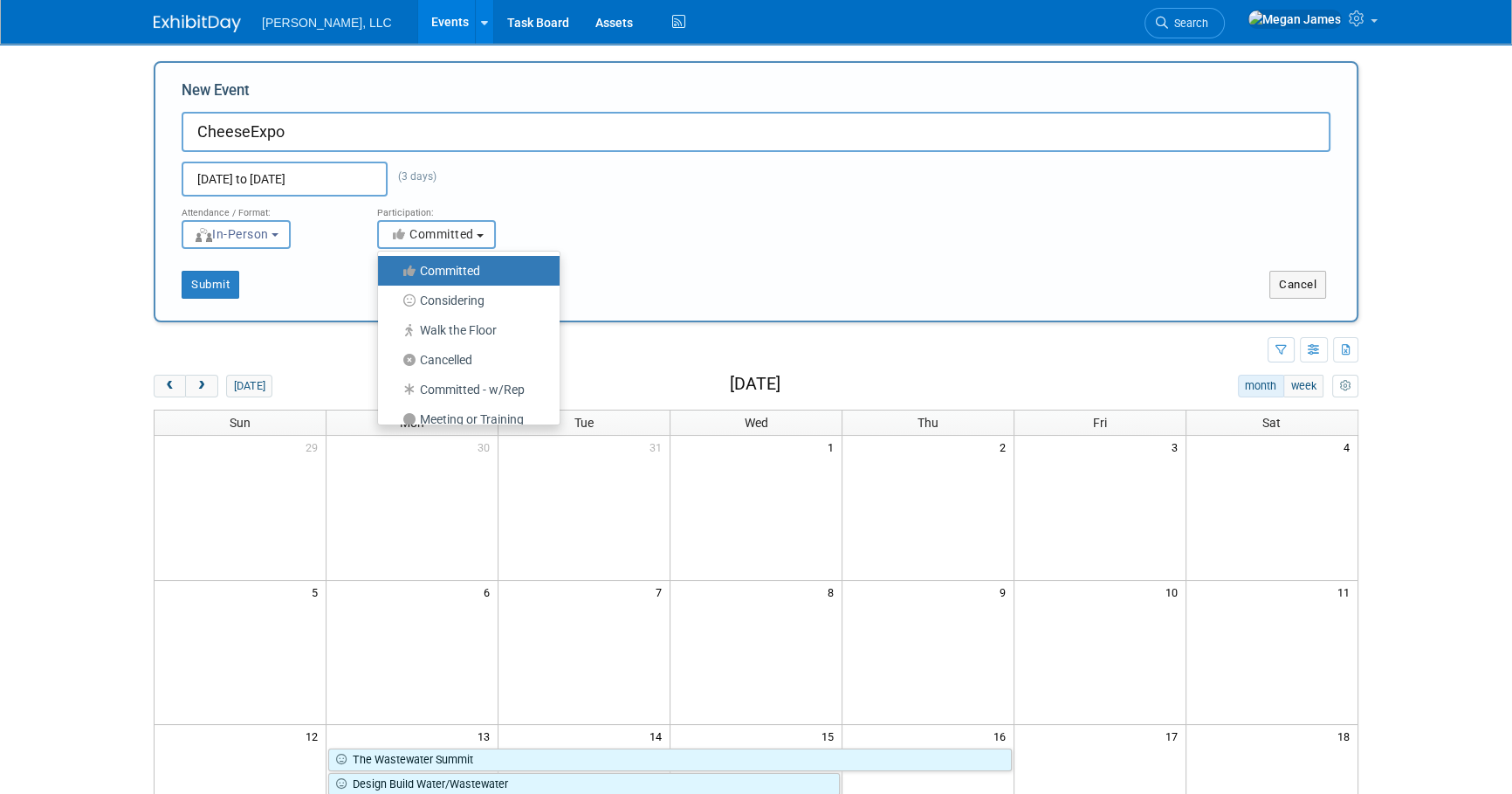
click at [471, 235] on span "Committed" at bounding box center [431, 234] width 85 height 14
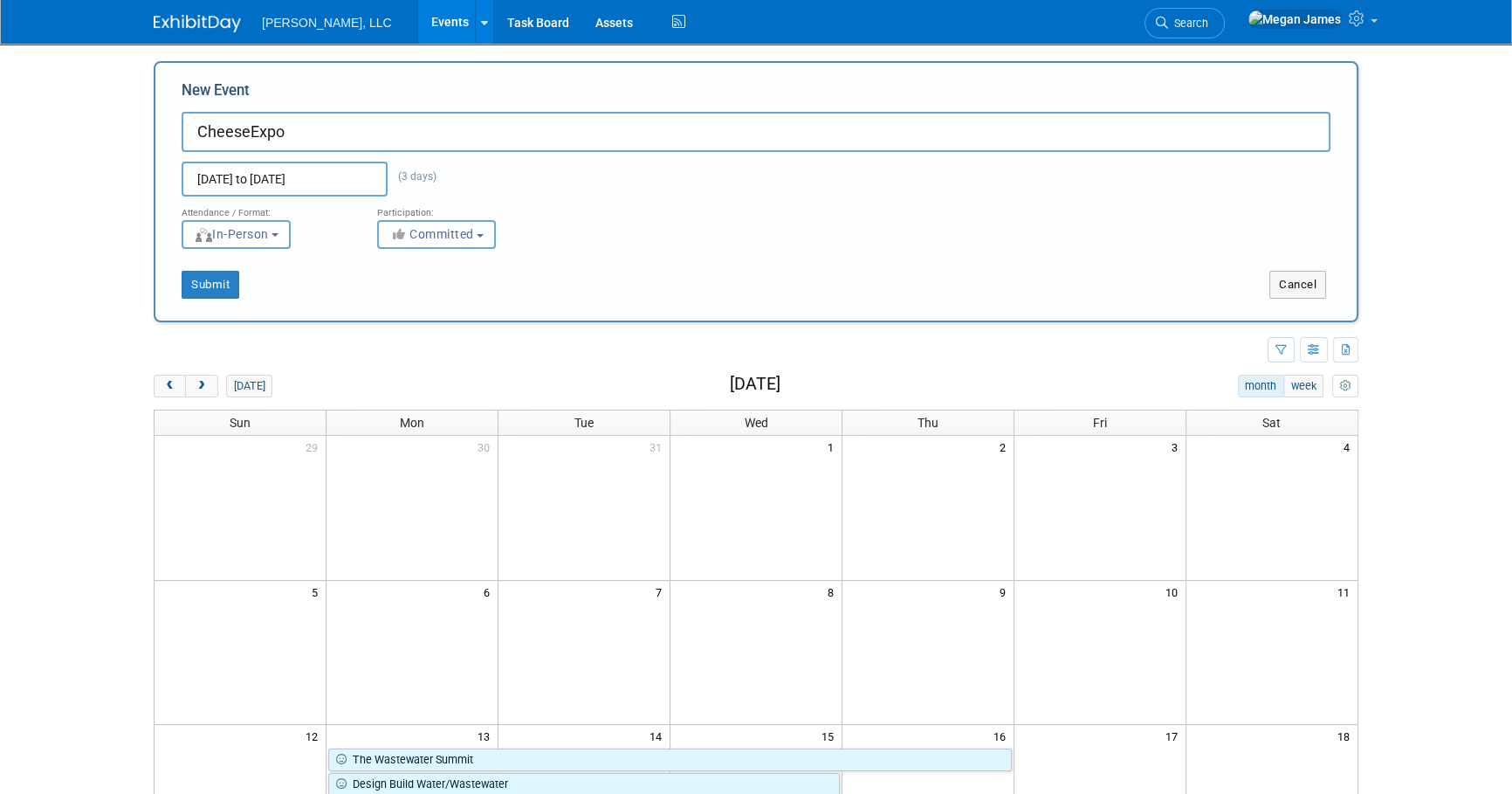
click at [471, 235] on span "Committed" at bounding box center [431, 234] width 85 height 14
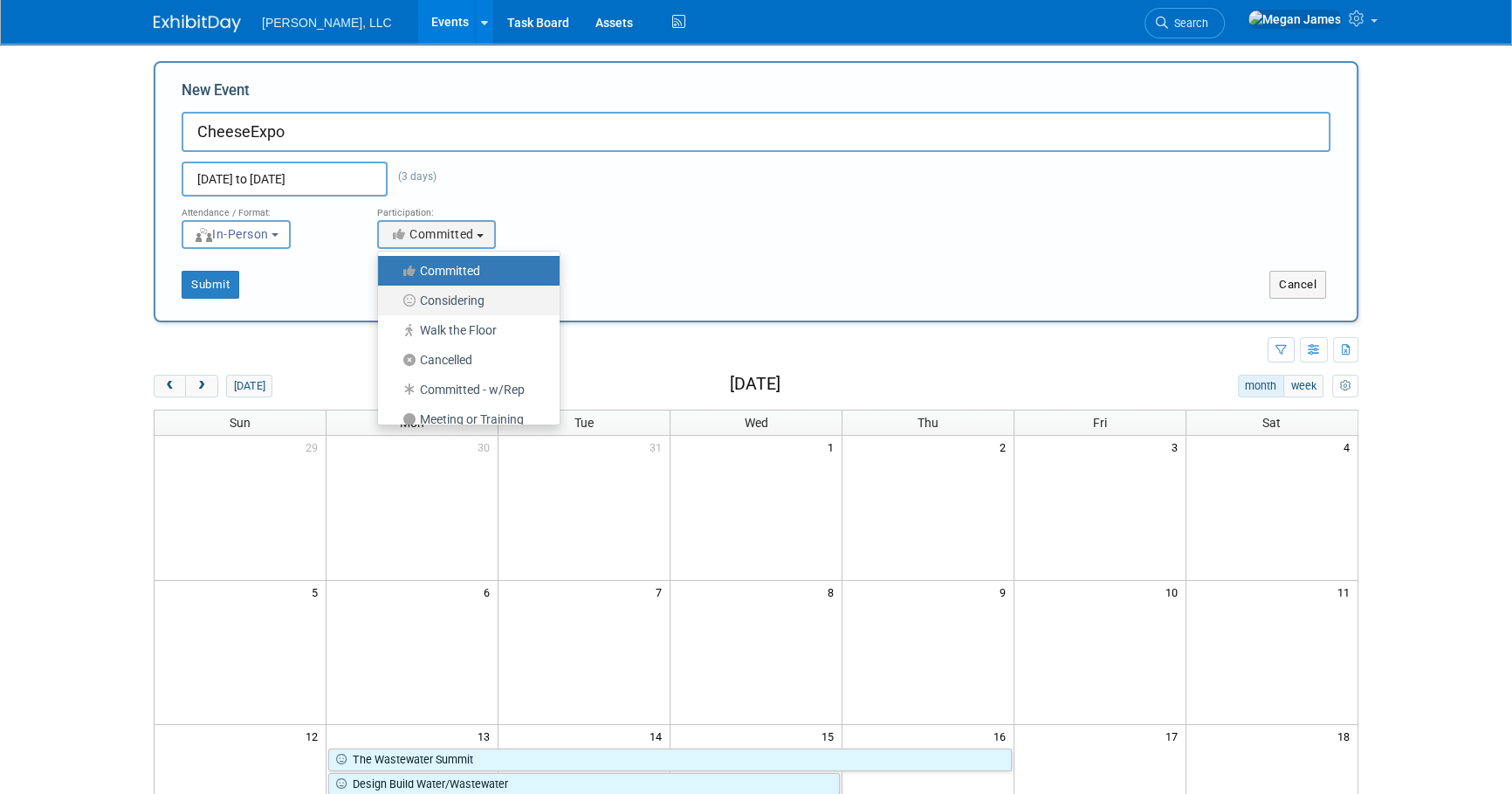
click at [470, 305] on label "Considering" at bounding box center [464, 301] width 155 height 23
click at [394, 305] on input "Considering" at bounding box center [388, 301] width 12 height 12
select select "2"
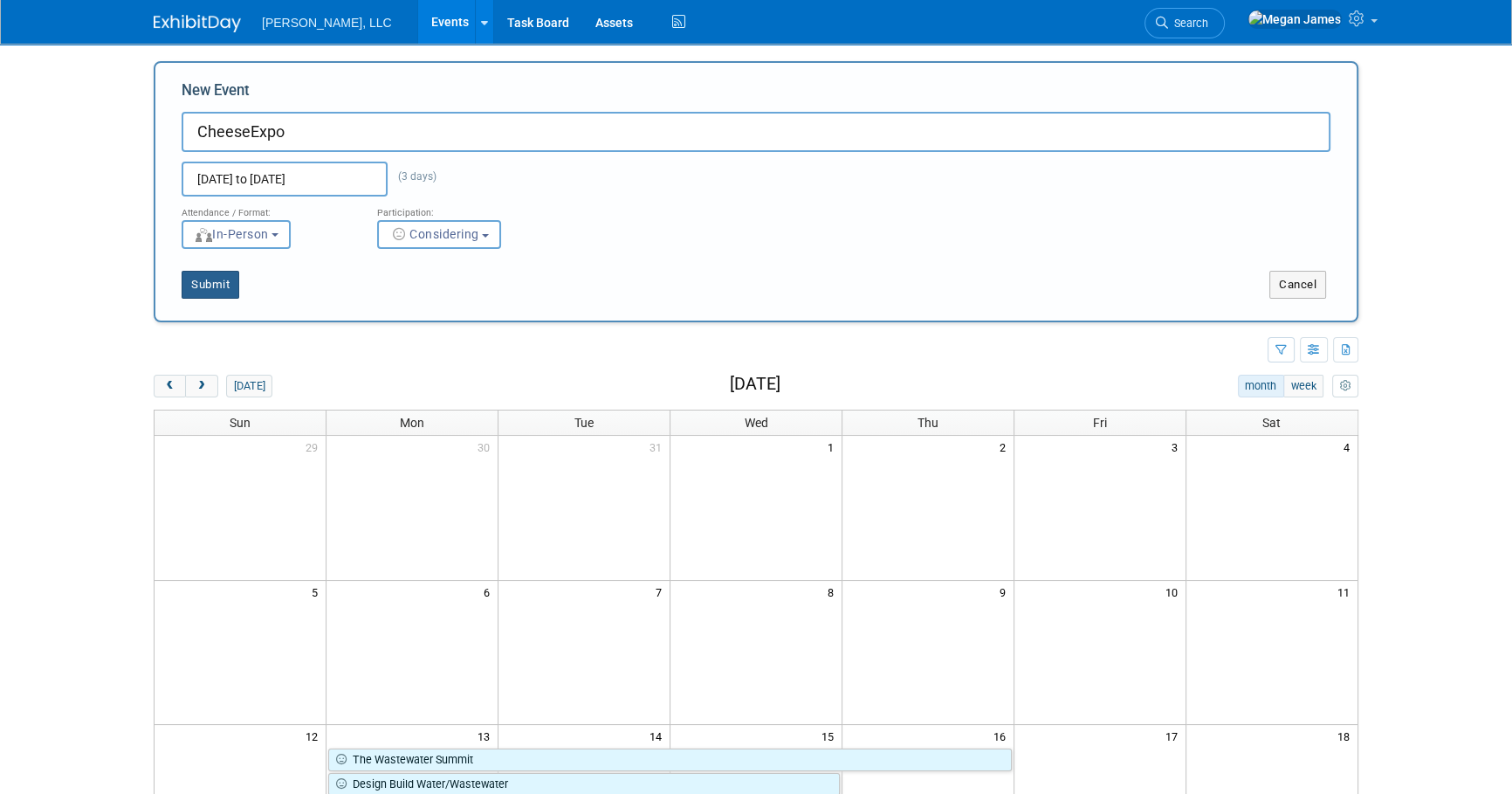
click at [226, 287] on button "Submit" at bounding box center [211, 284] width 58 height 28
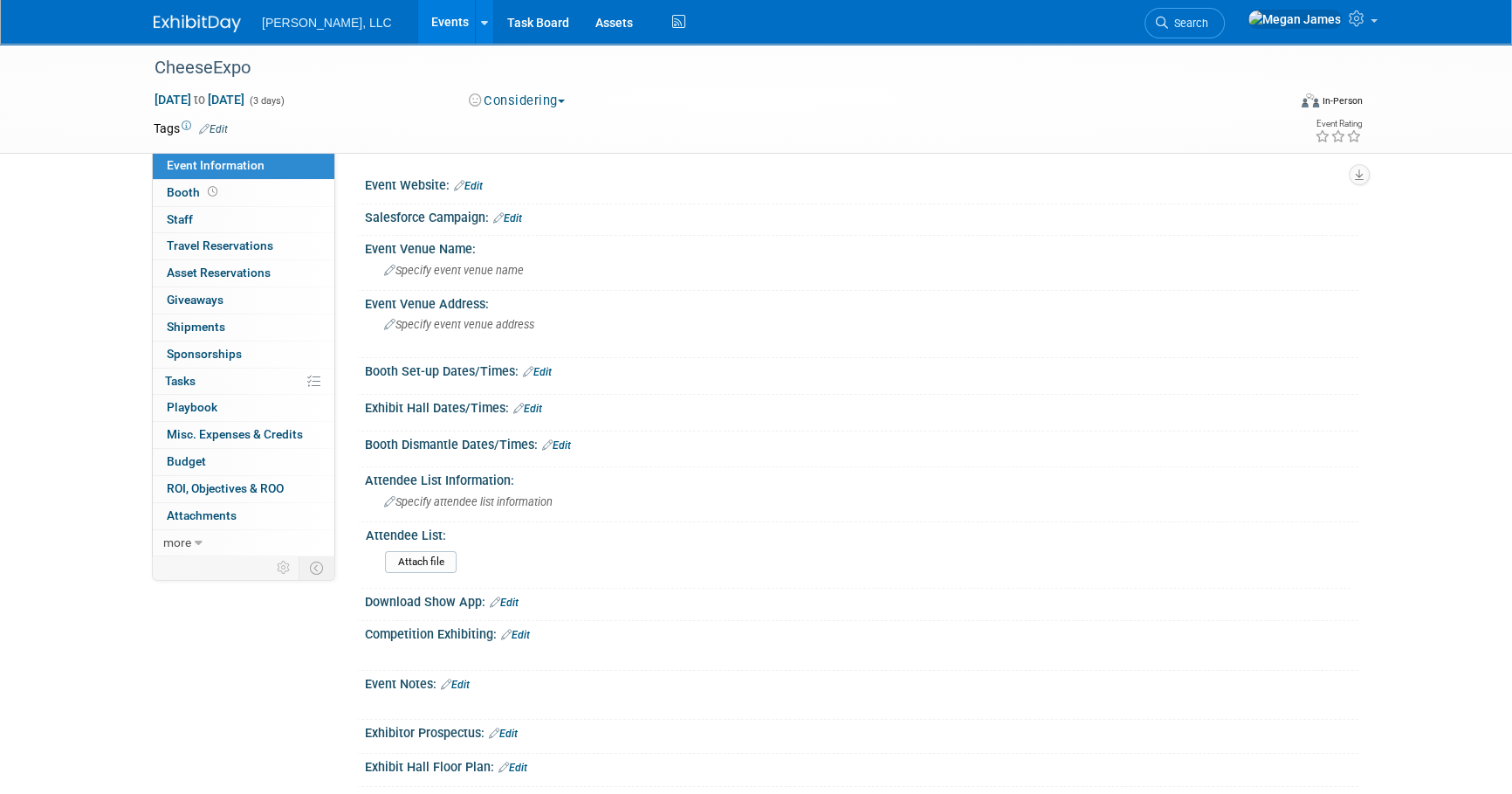
drag, startPoint x: 480, startPoint y: 181, endPoint x: 507, endPoint y: 191, distance: 28.8
click at [480, 181] on link "Edit" at bounding box center [468, 186] width 29 height 13
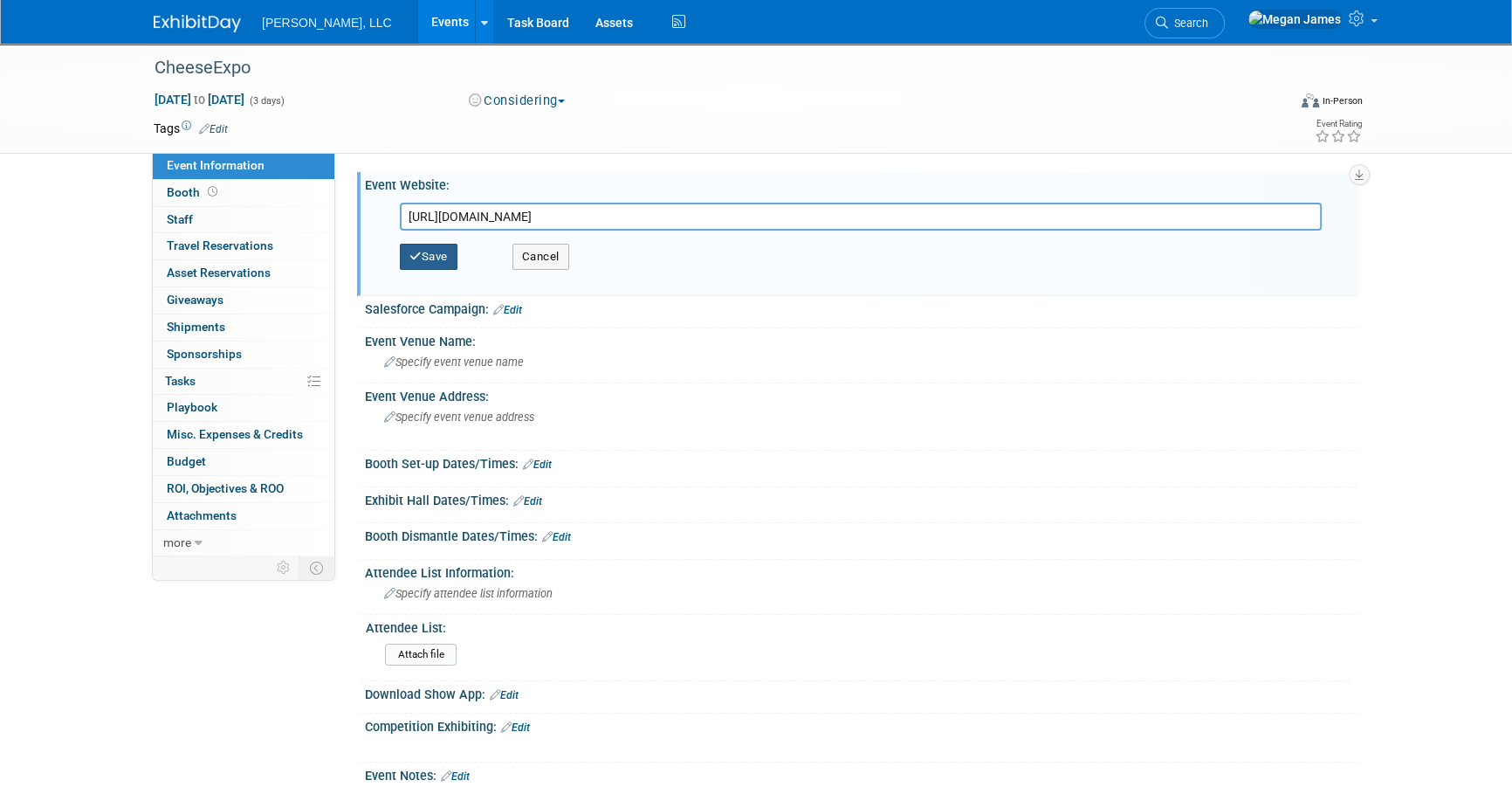
type input "[URL][DOMAIN_NAME]"
click at [446, 251] on button "Save" at bounding box center [429, 256] width 58 height 26
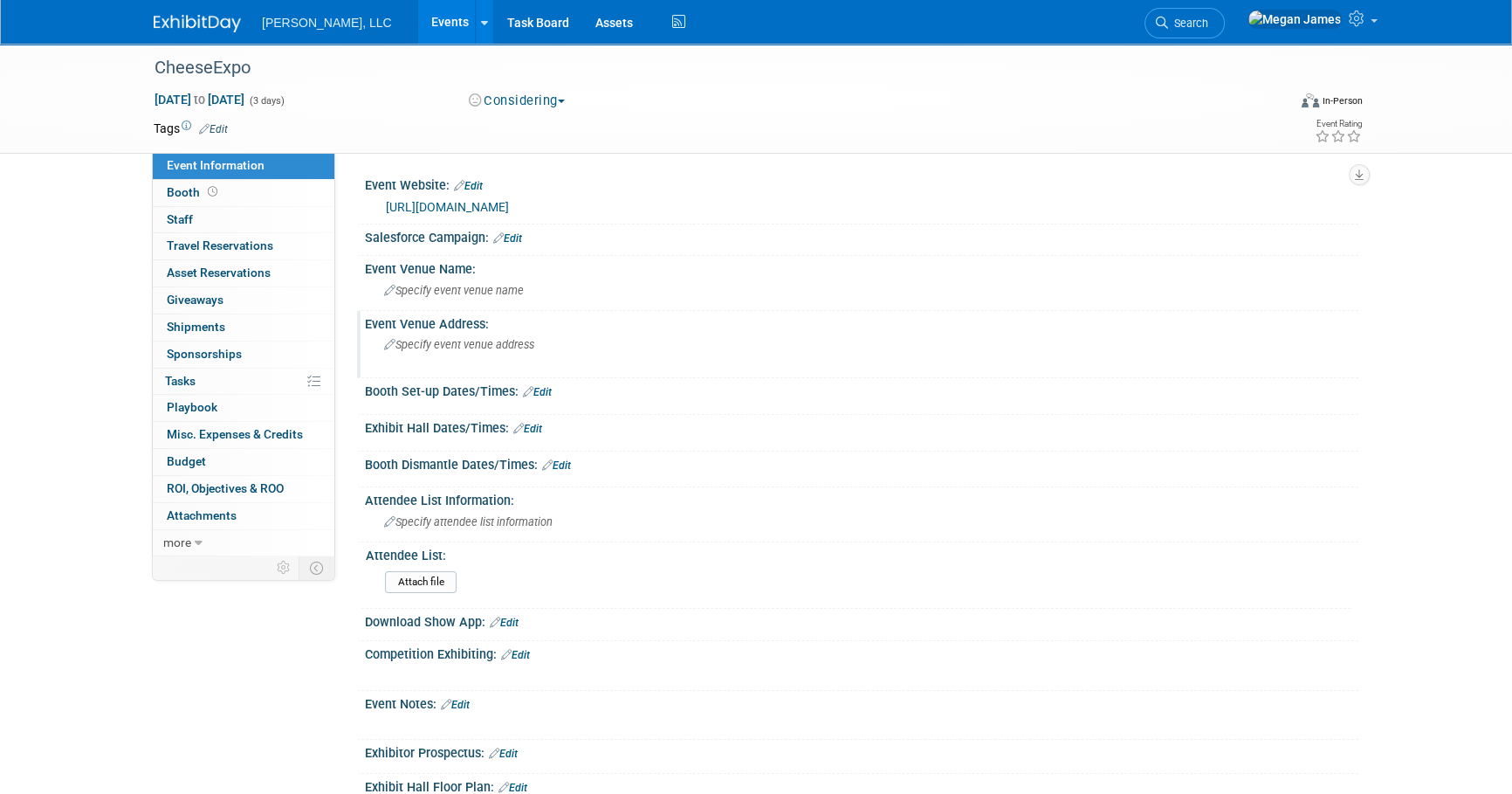
click at [456, 347] on span "Specify event venue address" at bounding box center [459, 345] width 150 height 13
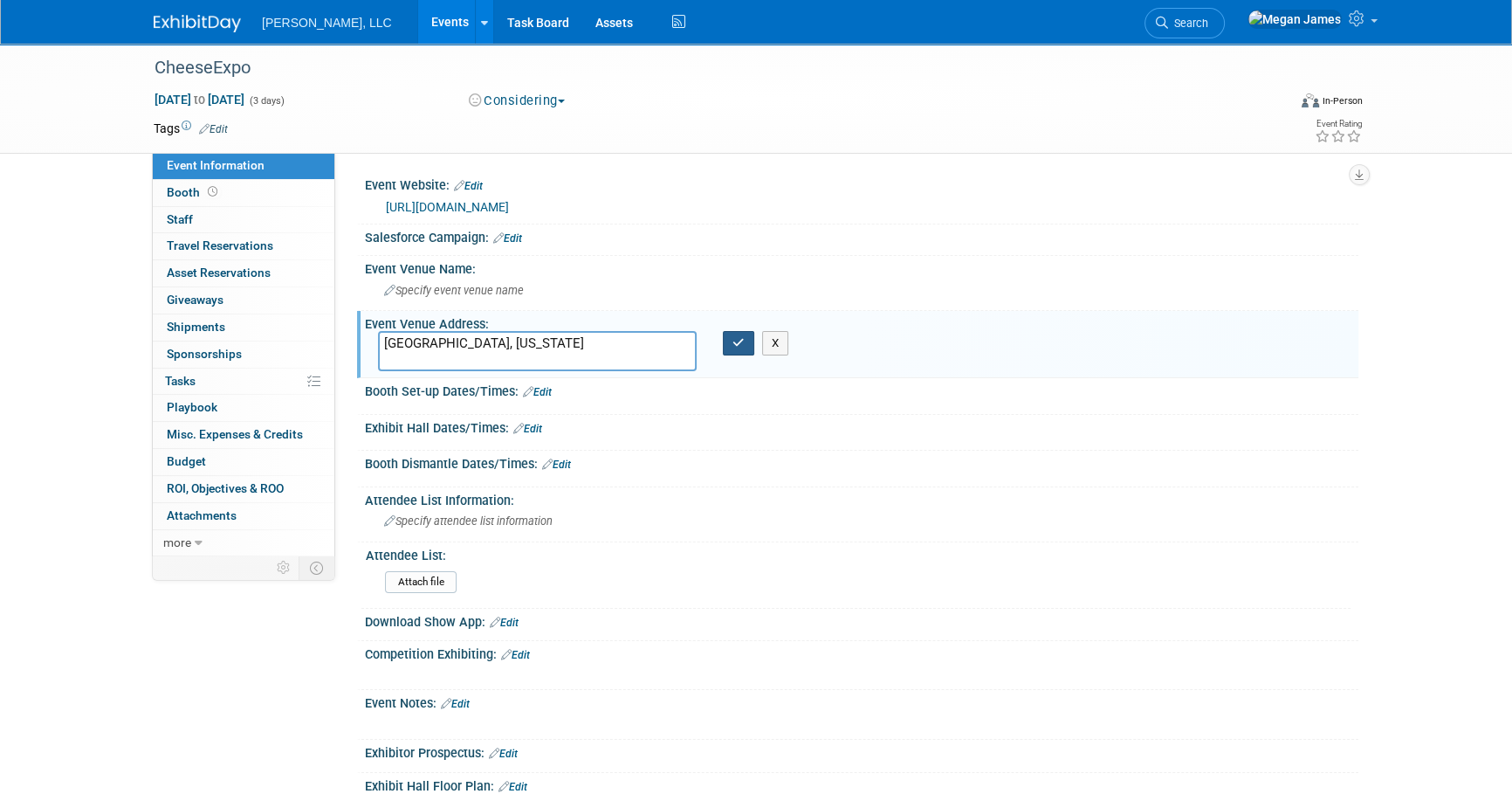
type textarea "[GEOGRAPHIC_DATA], [US_STATE]"
click at [734, 332] on button "button" at bounding box center [738, 342] width 32 height 24
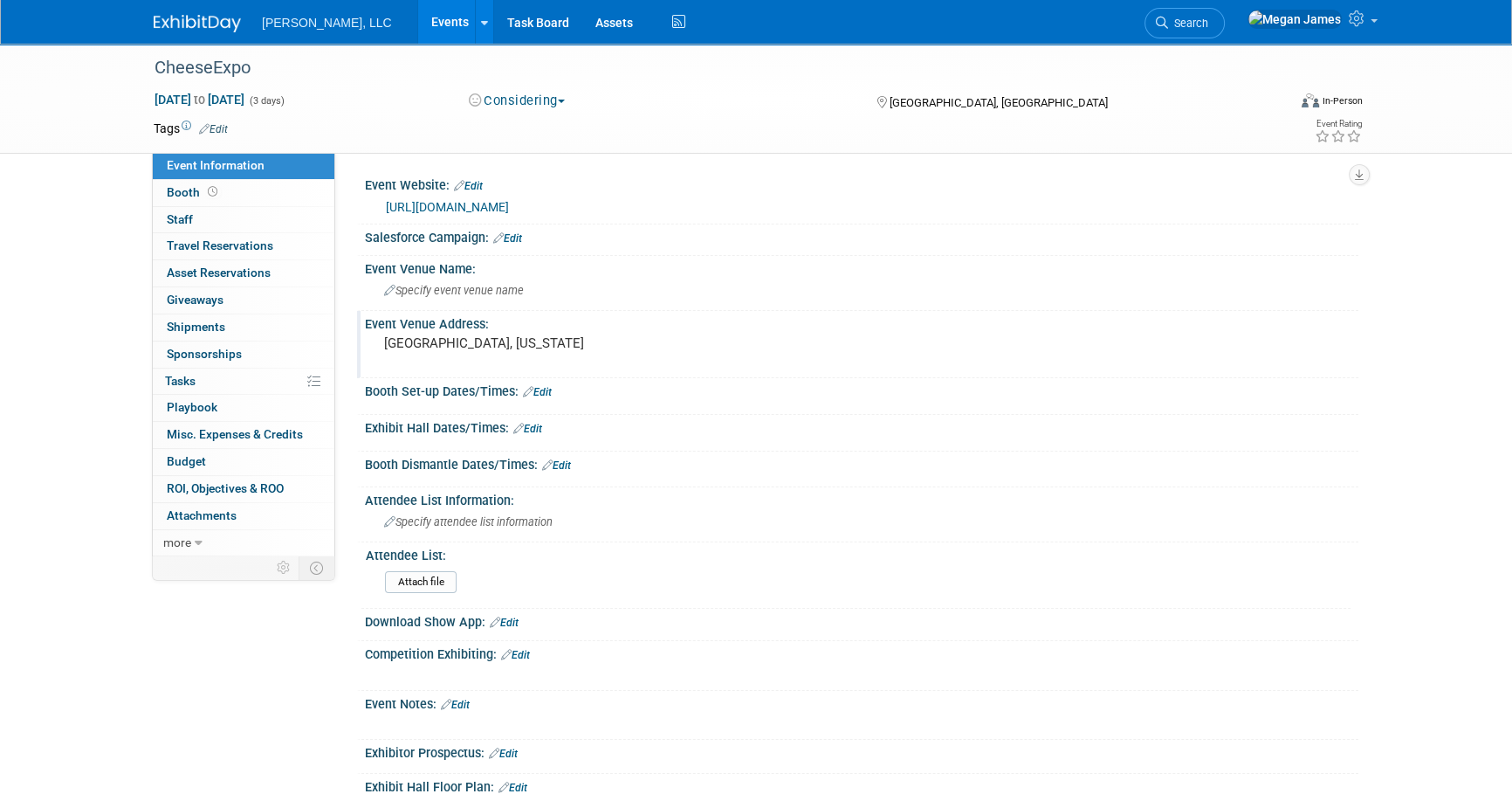
click at [418, 13] on link "Events" at bounding box center [450, 21] width 64 height 43
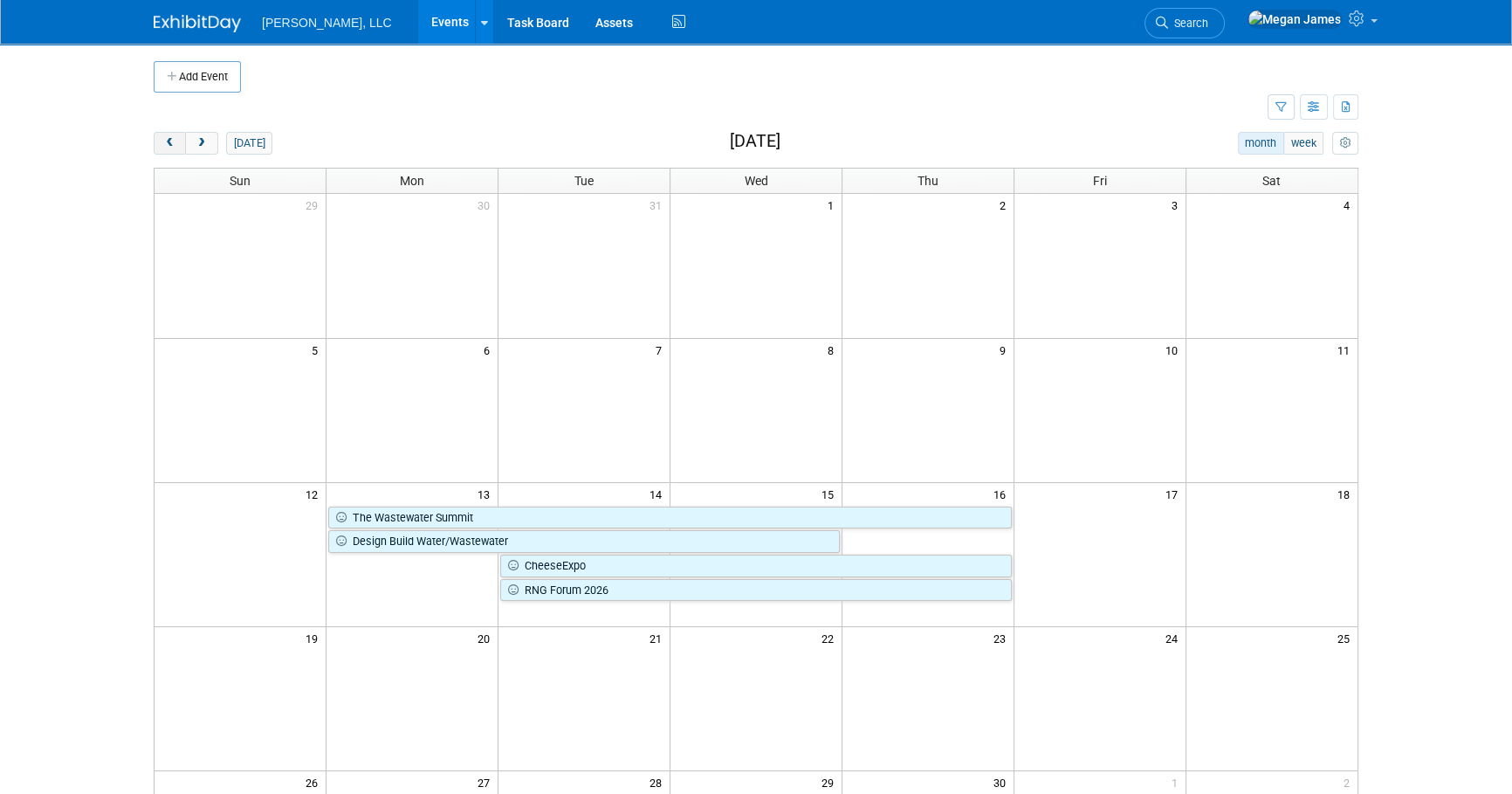
click at [172, 140] on span "prev" at bounding box center [169, 144] width 13 height 12
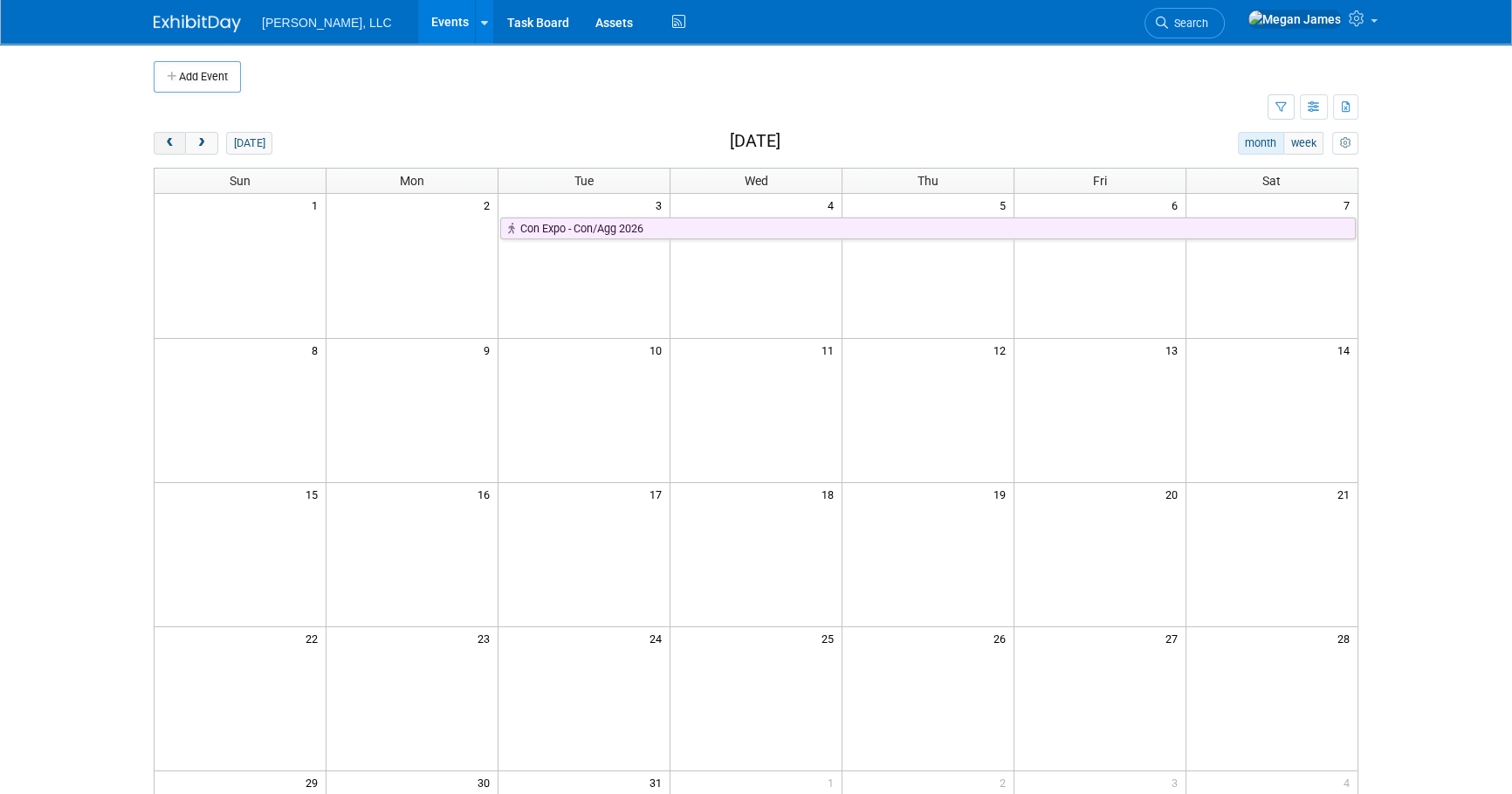
click at [172, 140] on span "prev" at bounding box center [169, 144] width 13 height 12
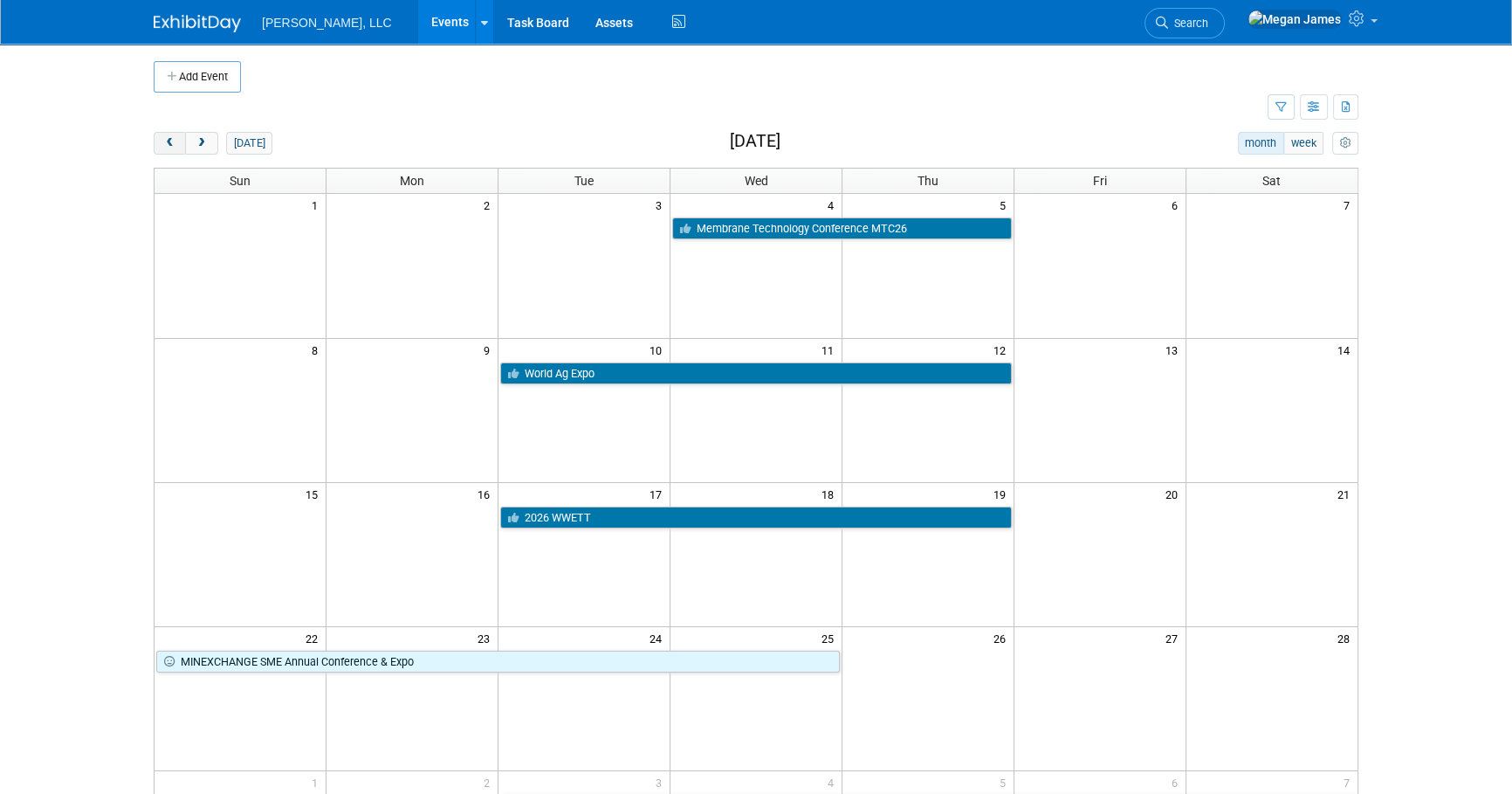
click at [172, 140] on span "prev" at bounding box center [169, 144] width 13 height 12
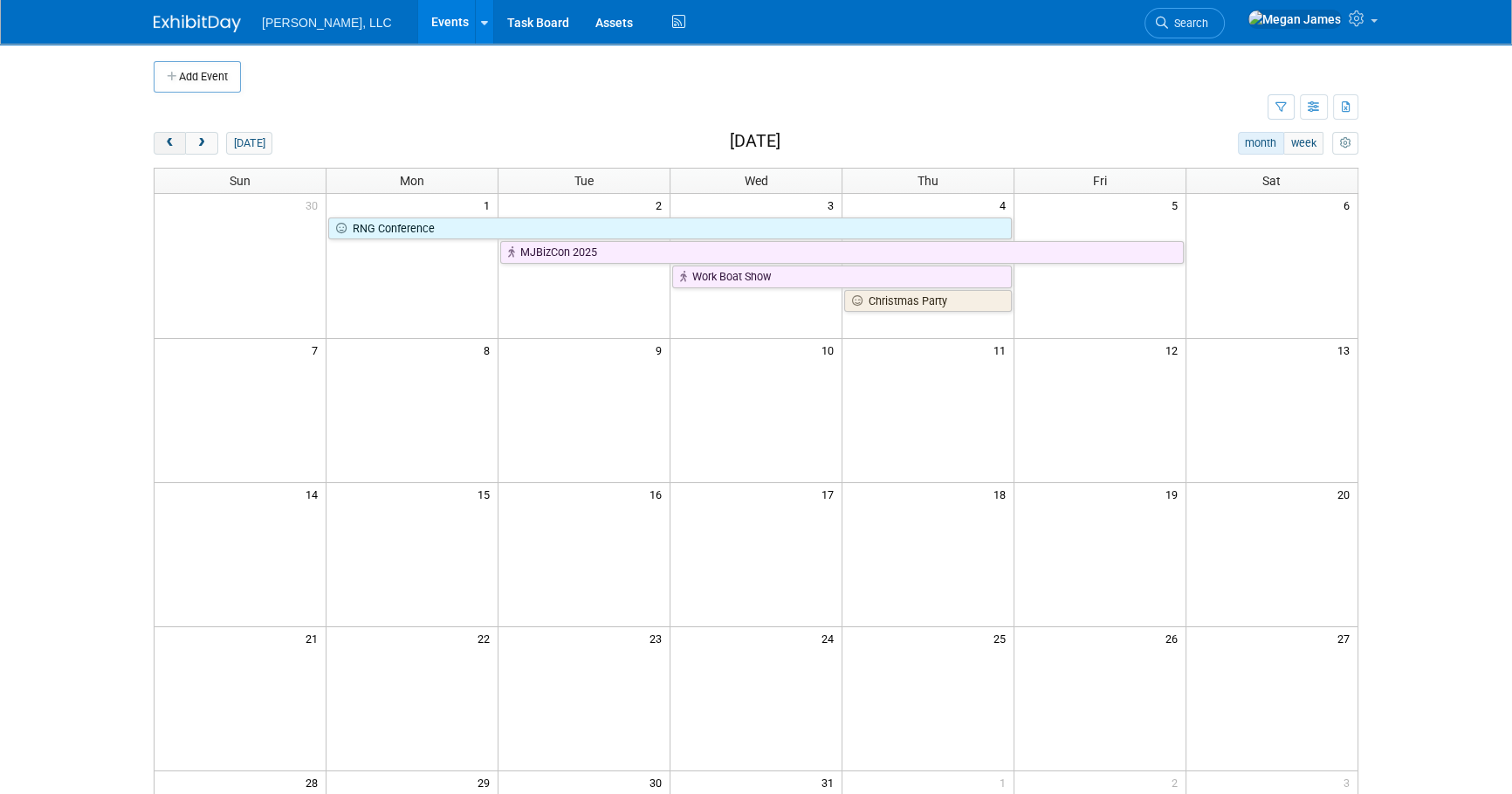
click at [173, 140] on span "prev" at bounding box center [169, 144] width 13 height 12
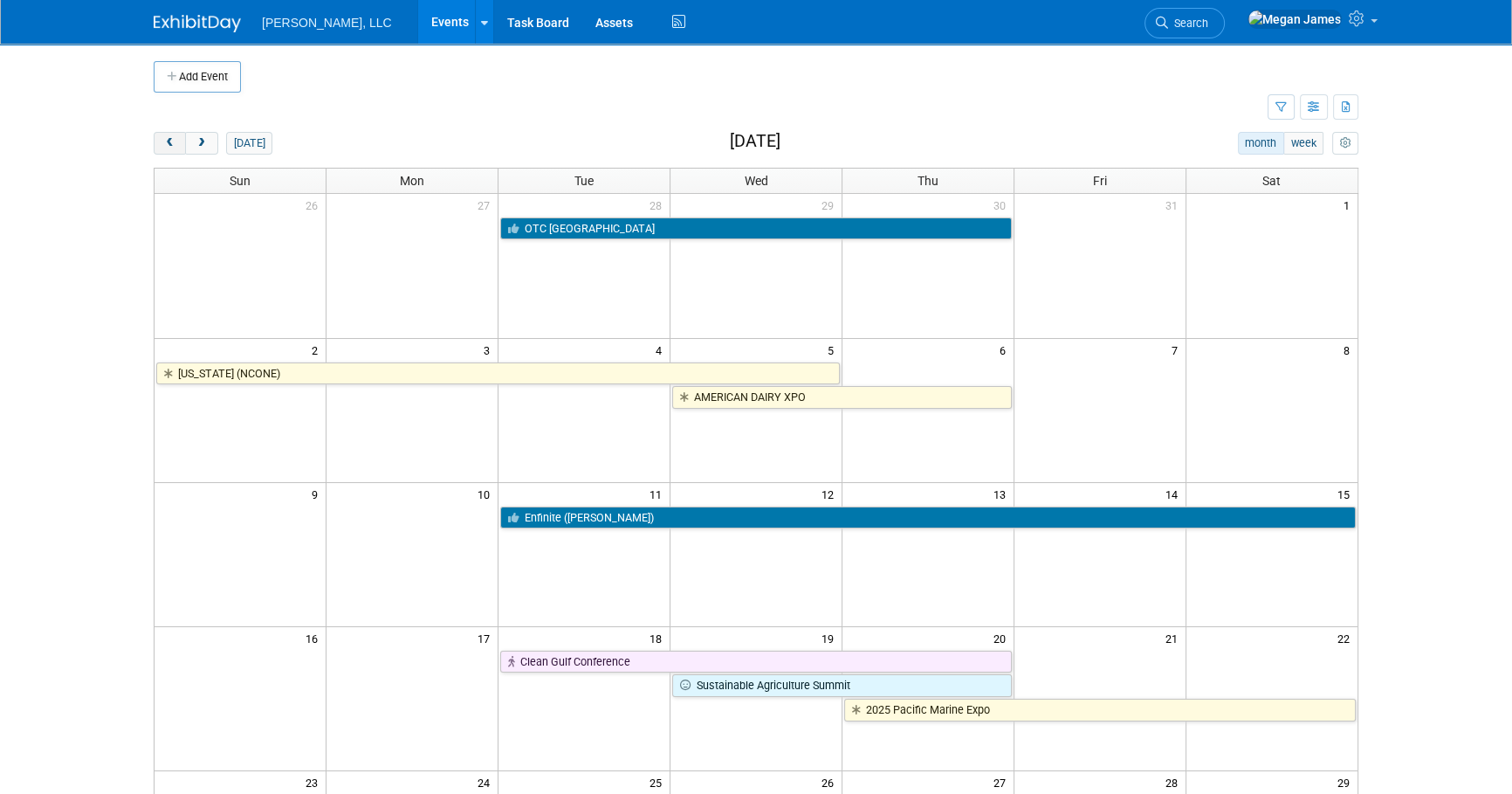
click at [173, 140] on span "prev" at bounding box center [169, 144] width 13 height 12
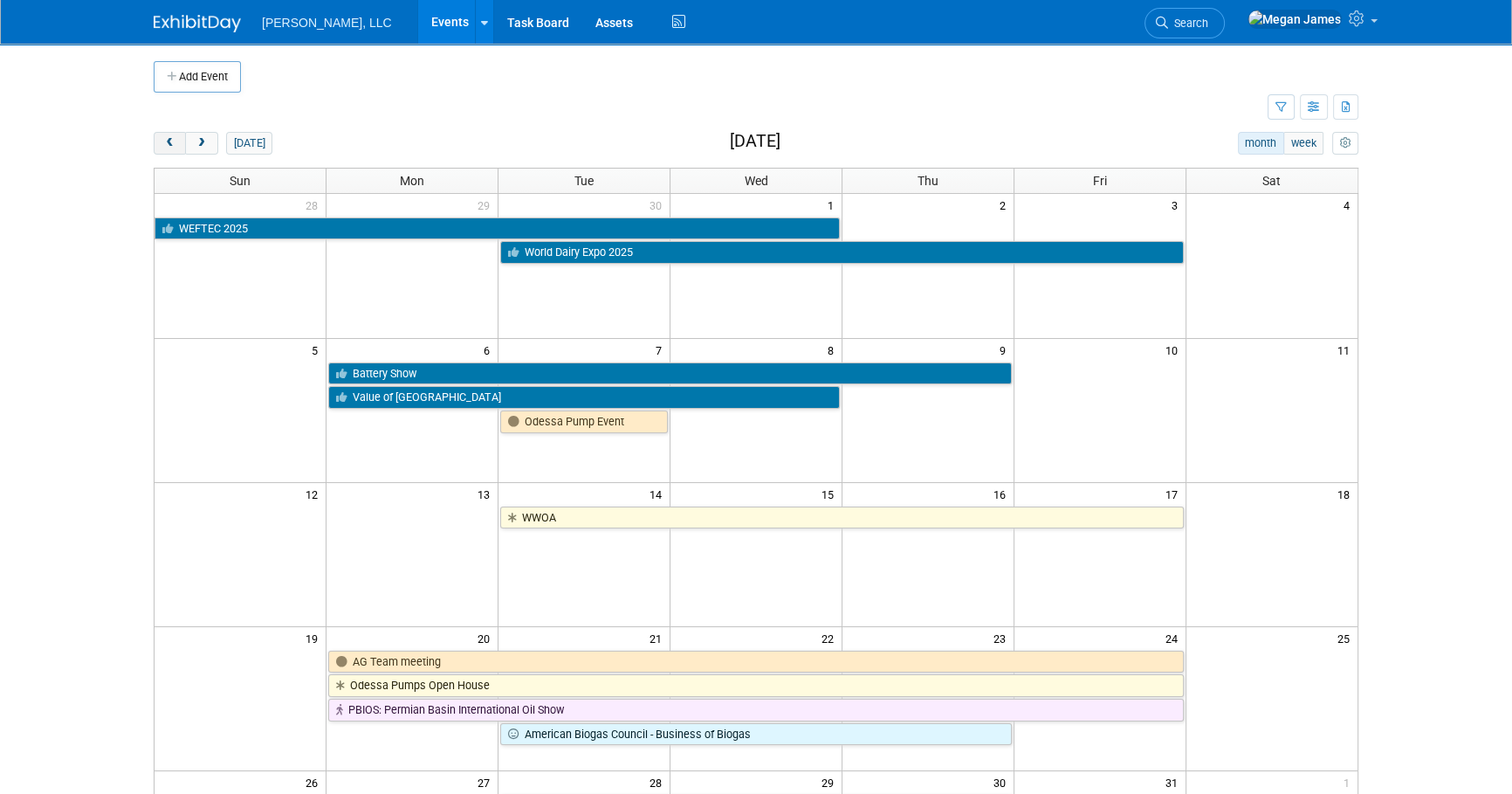
click at [173, 140] on span "prev" at bounding box center [169, 144] width 13 height 12
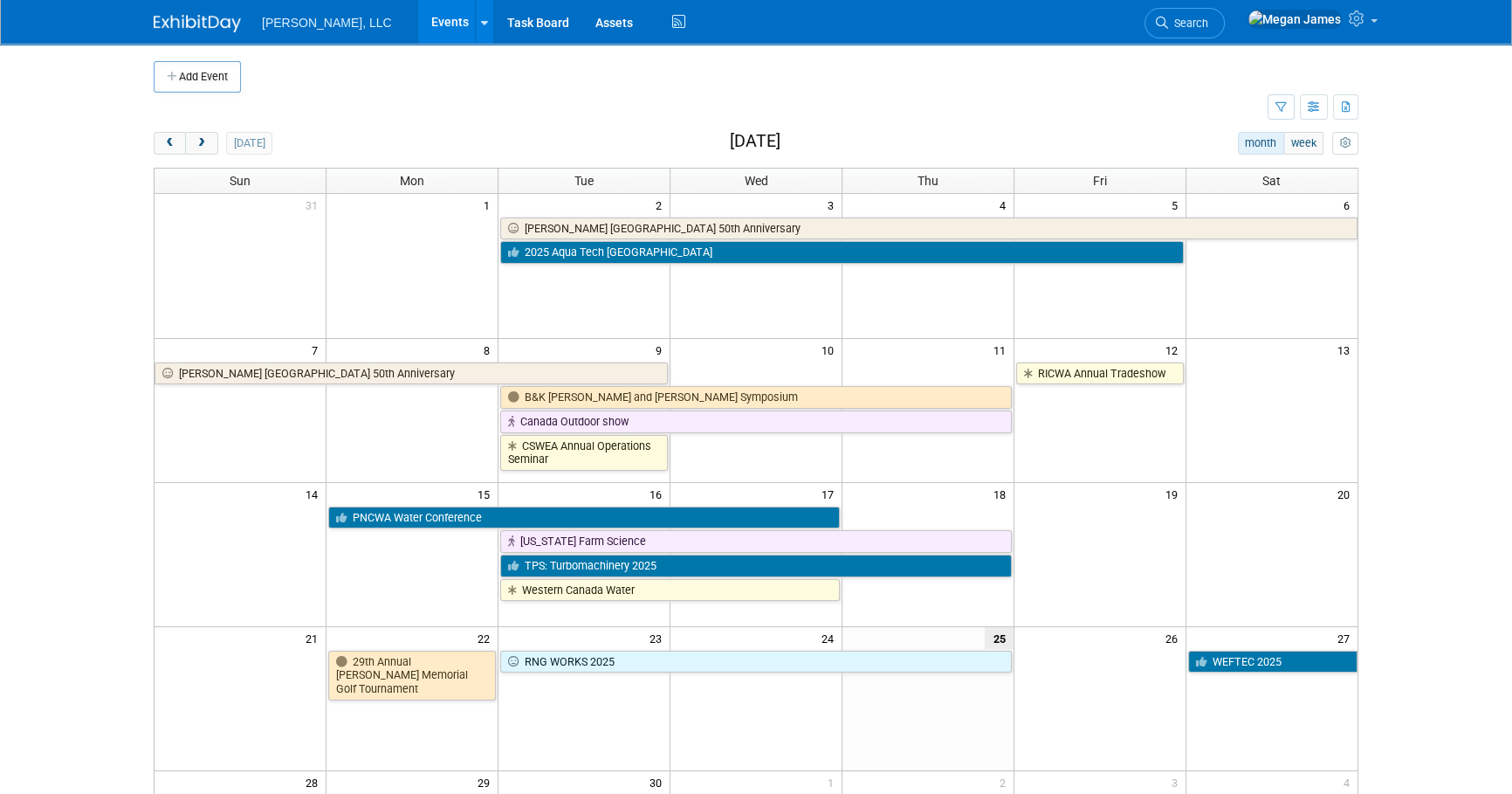
click at [104, 402] on body "[PERSON_NAME], LLC Events Add Event Bulk Upload Events Shareable Event Boards R…" at bounding box center [756, 397] width 1512 height 794
